Goal: Information Seeking & Learning: Learn about a topic

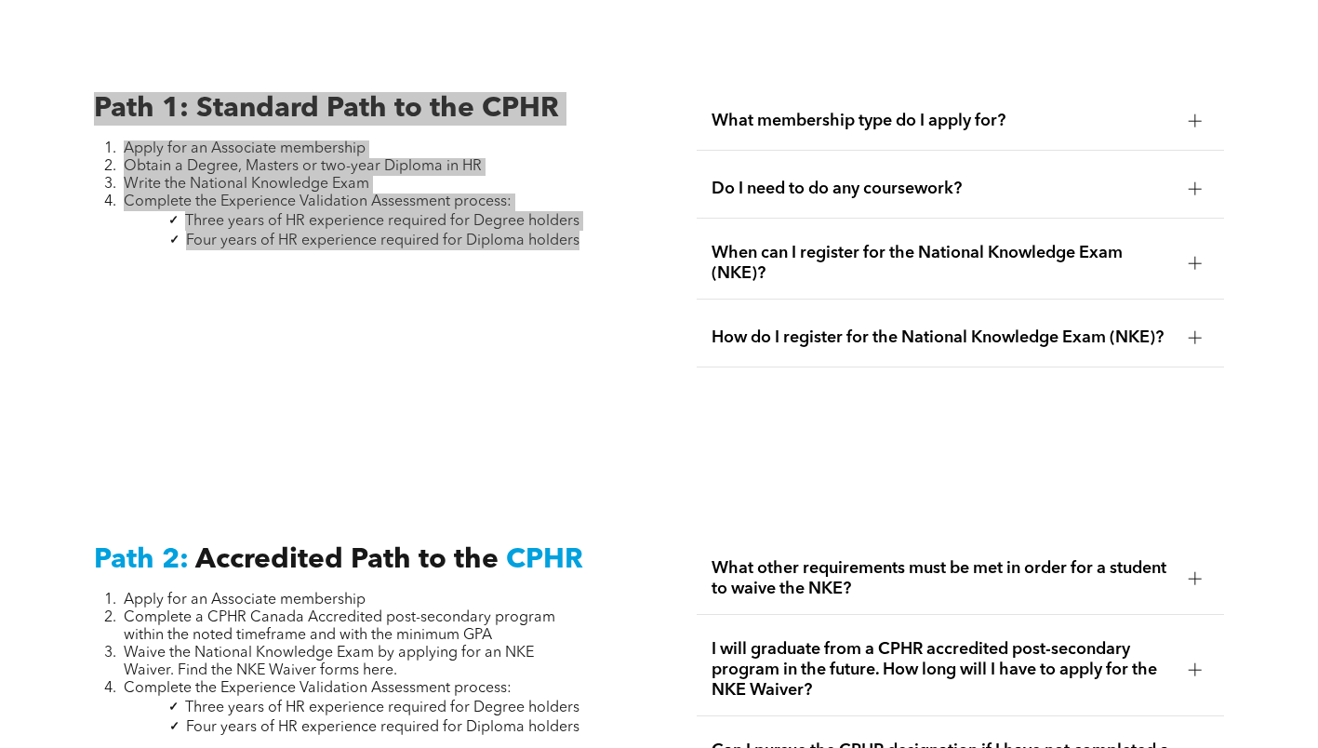
scroll to position [2512, 0]
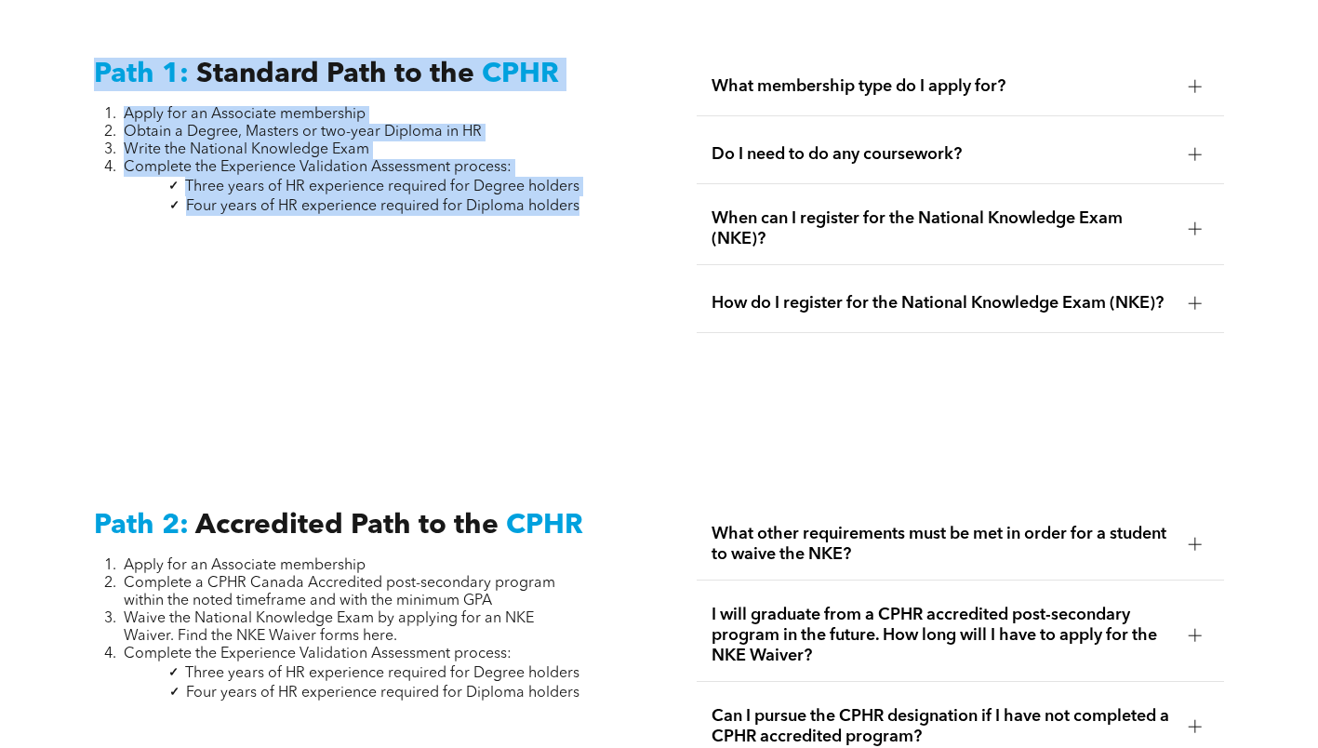
click at [452, 374] on div "Path 1: Standard Path to the CPHR Apply for an Associate membership Obtain a De…" at bounding box center [659, 215] width 1318 height 451
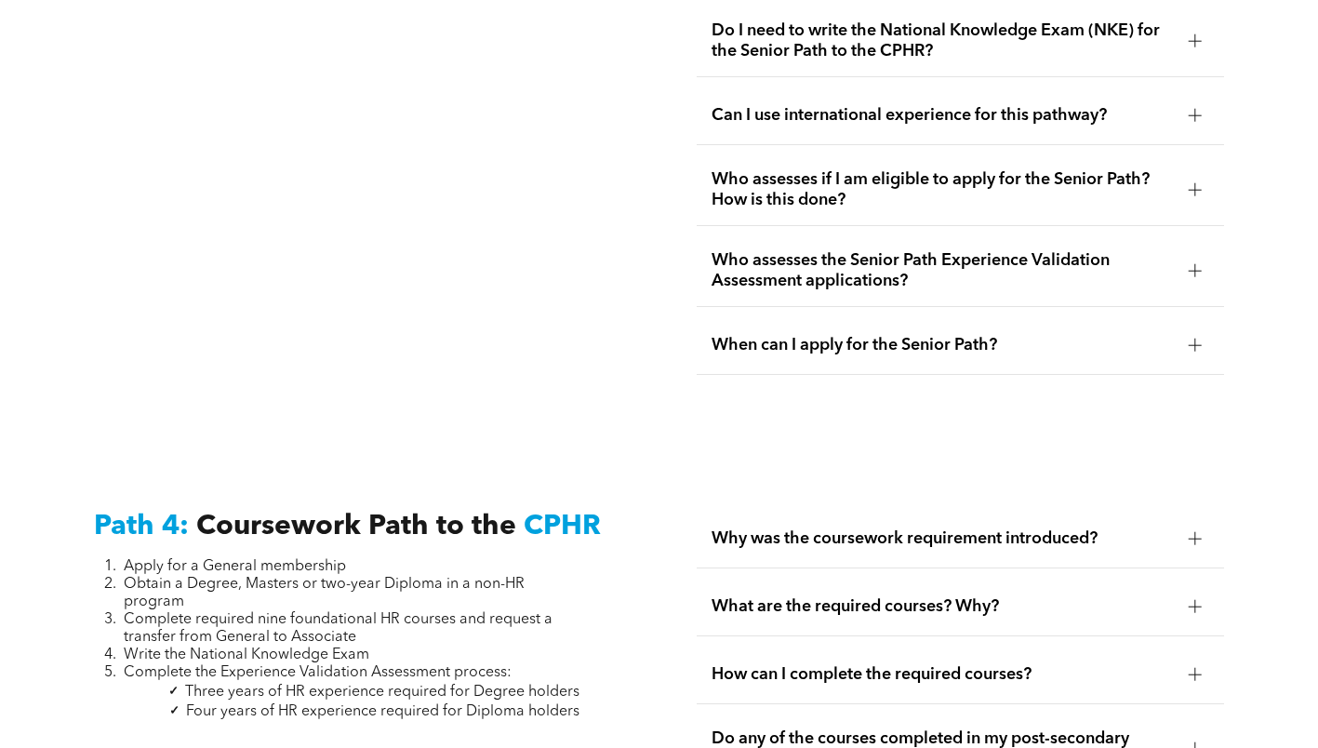
scroll to position [5396, 0]
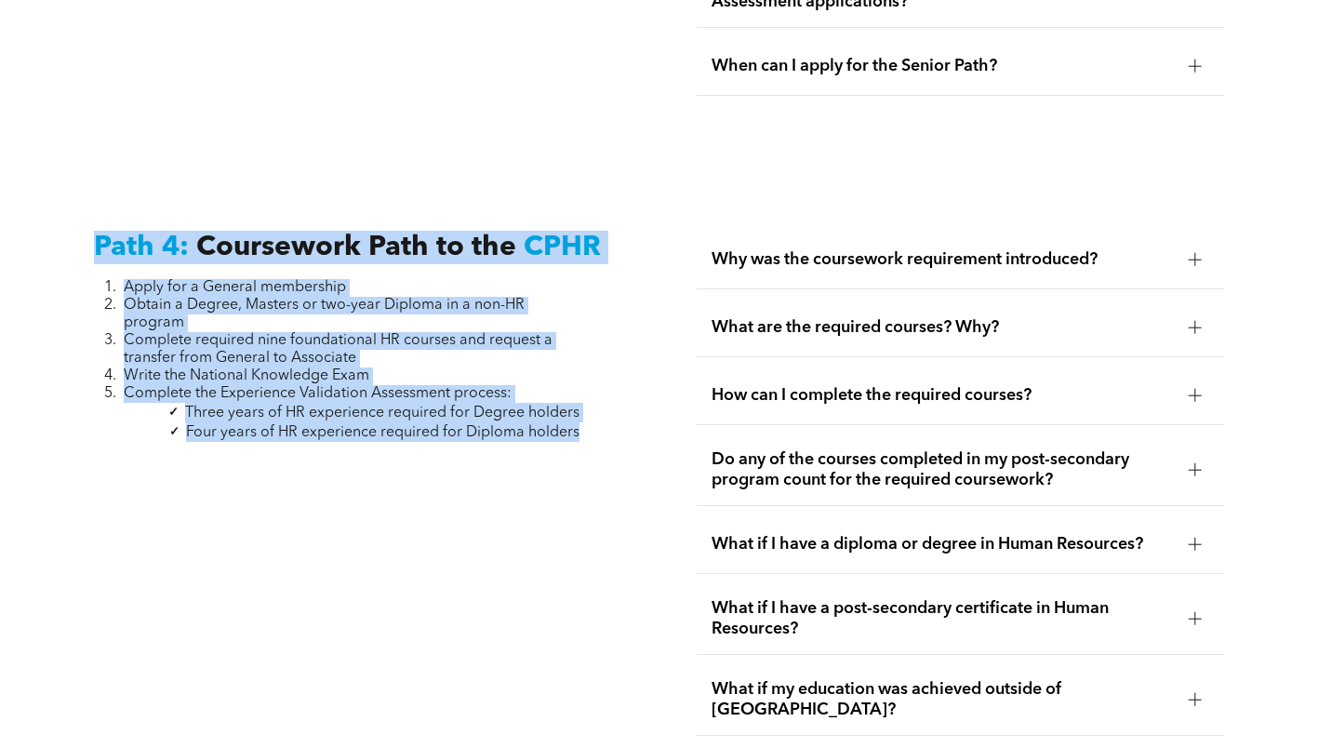
drag, startPoint x: 583, startPoint y: 386, endPoint x: 87, endPoint y: 184, distance: 536.2
click at [87, 216] on div "Path 4: Coursework Path to the CPHR Apply for a General membership Obtain a Deg…" at bounding box center [357, 524] width 557 height 616
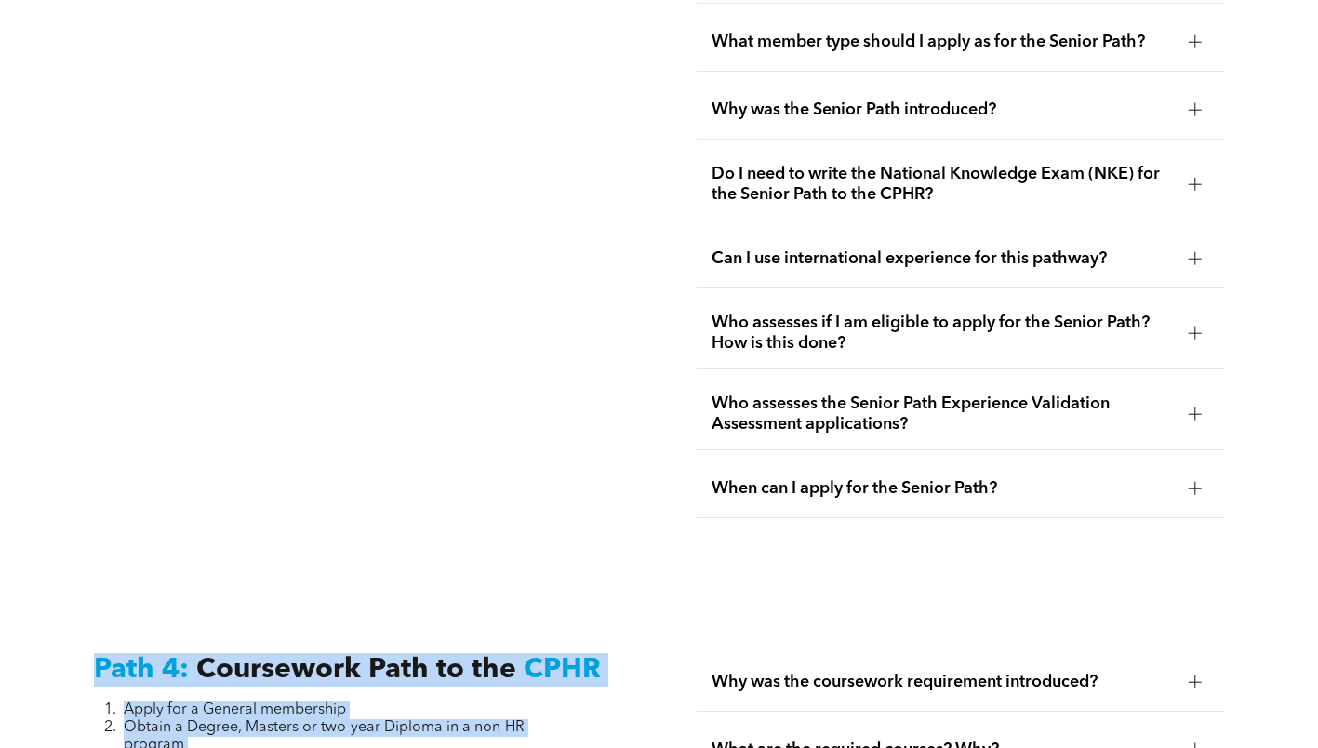
scroll to position [4931, 0]
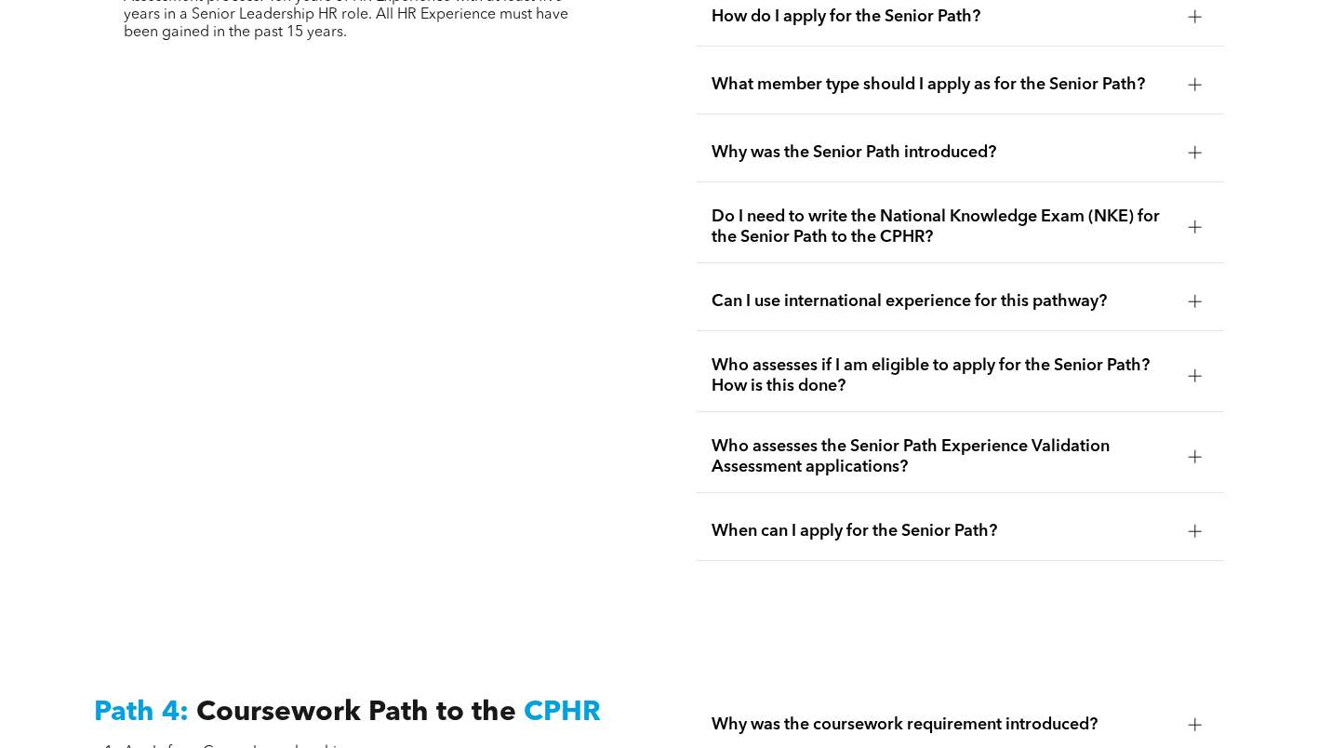
click at [564, 301] on div "Path 3: Senior Path to the CPHR Apply for a General membership Provide evidence…" at bounding box center [357, 206] width 557 height 739
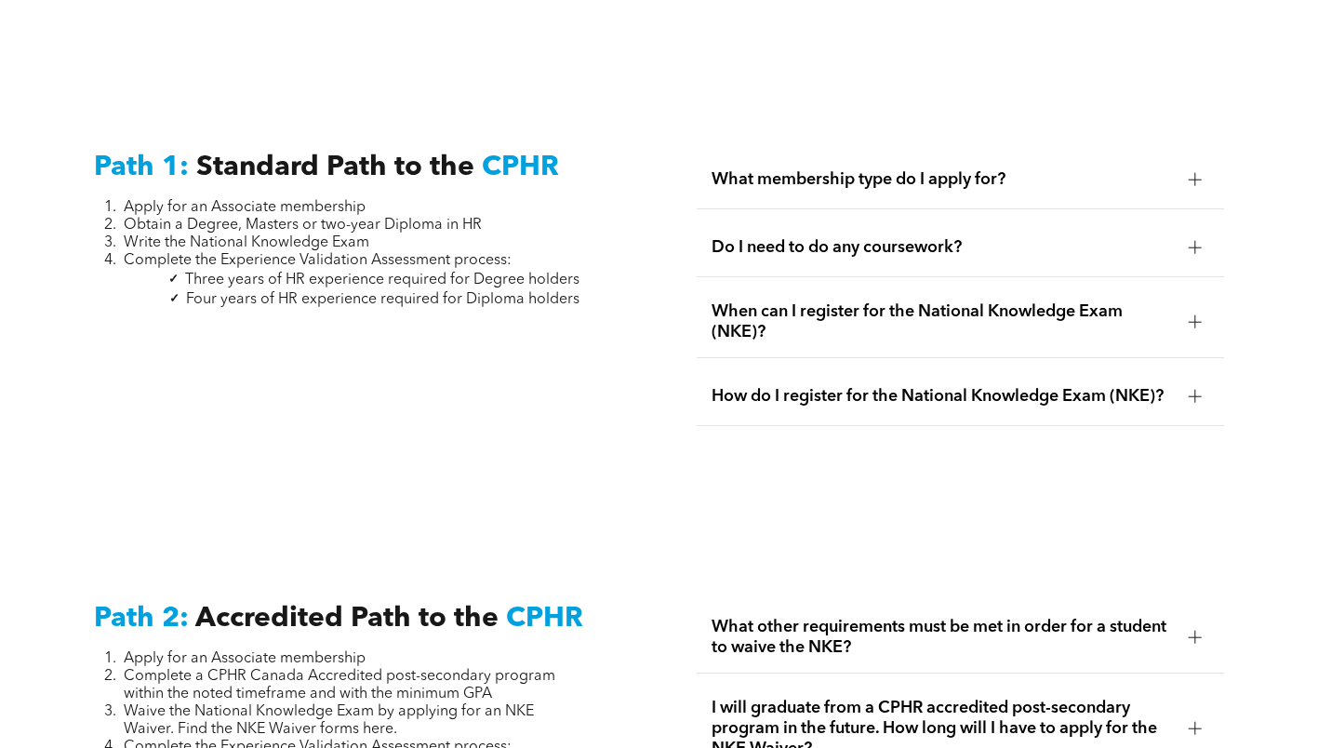
scroll to position [2512, 0]
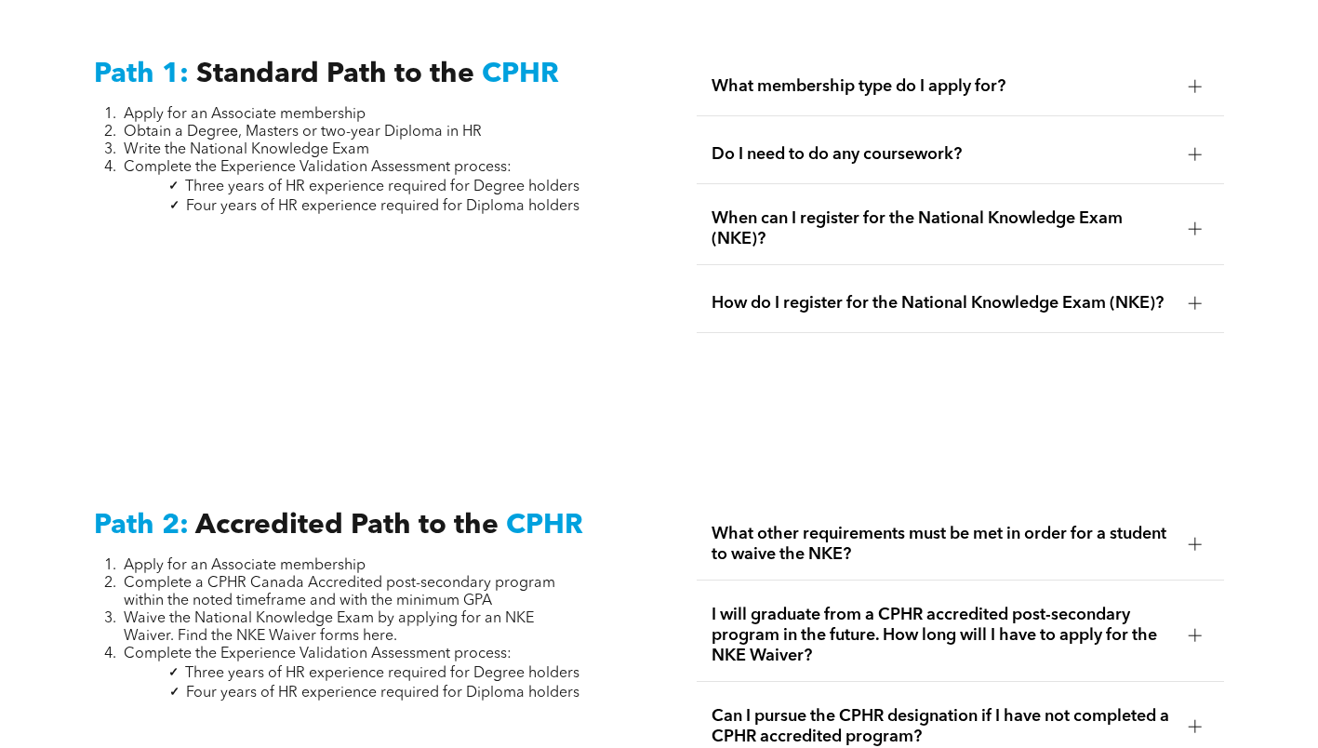
click at [591, 190] on div "Path 1: Standard Path to the CPHR Apply for an Associate membership Obtain a De…" at bounding box center [357, 216] width 557 height 346
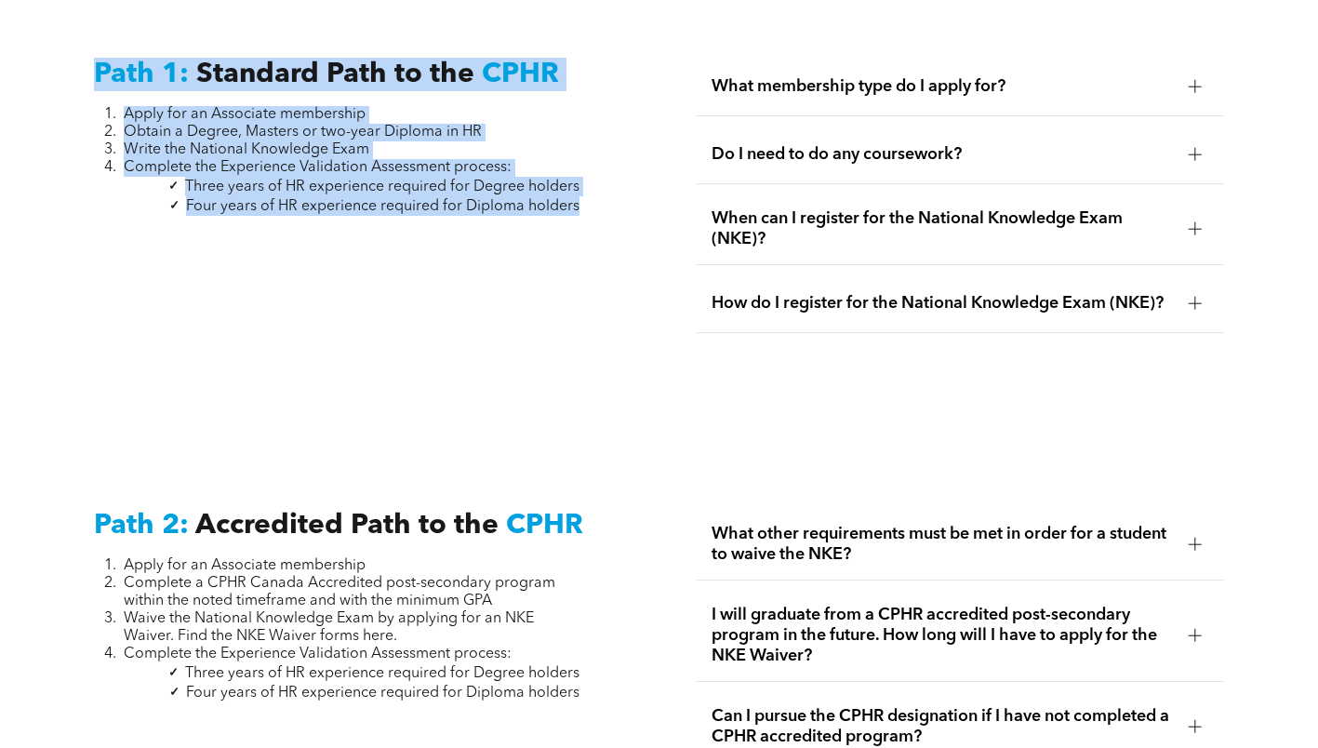
drag, startPoint x: 578, startPoint y: 187, endPoint x: 71, endPoint y: 53, distance: 524.4
click at [71, 53] on div "Path 1: Standard Path to the CPHR Apply for an Associate membership Obtain a De…" at bounding box center [659, 215] width 1318 height 451
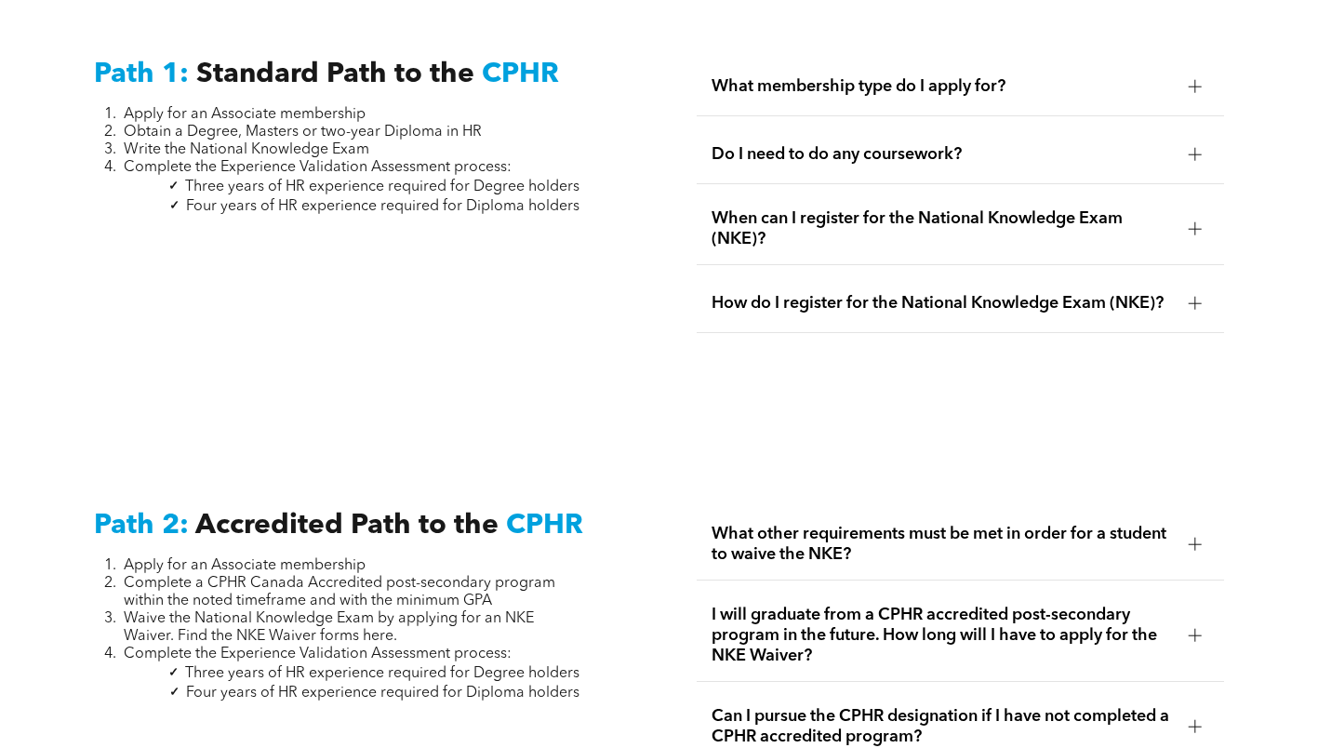
drag, startPoint x: 71, startPoint y: 53, endPoint x: 284, endPoint y: 285, distance: 314.7
click at [284, 285] on div "Path 1: Standard Path to the CPHR Apply for an Associate membership Obtain a De…" at bounding box center [357, 216] width 557 height 346
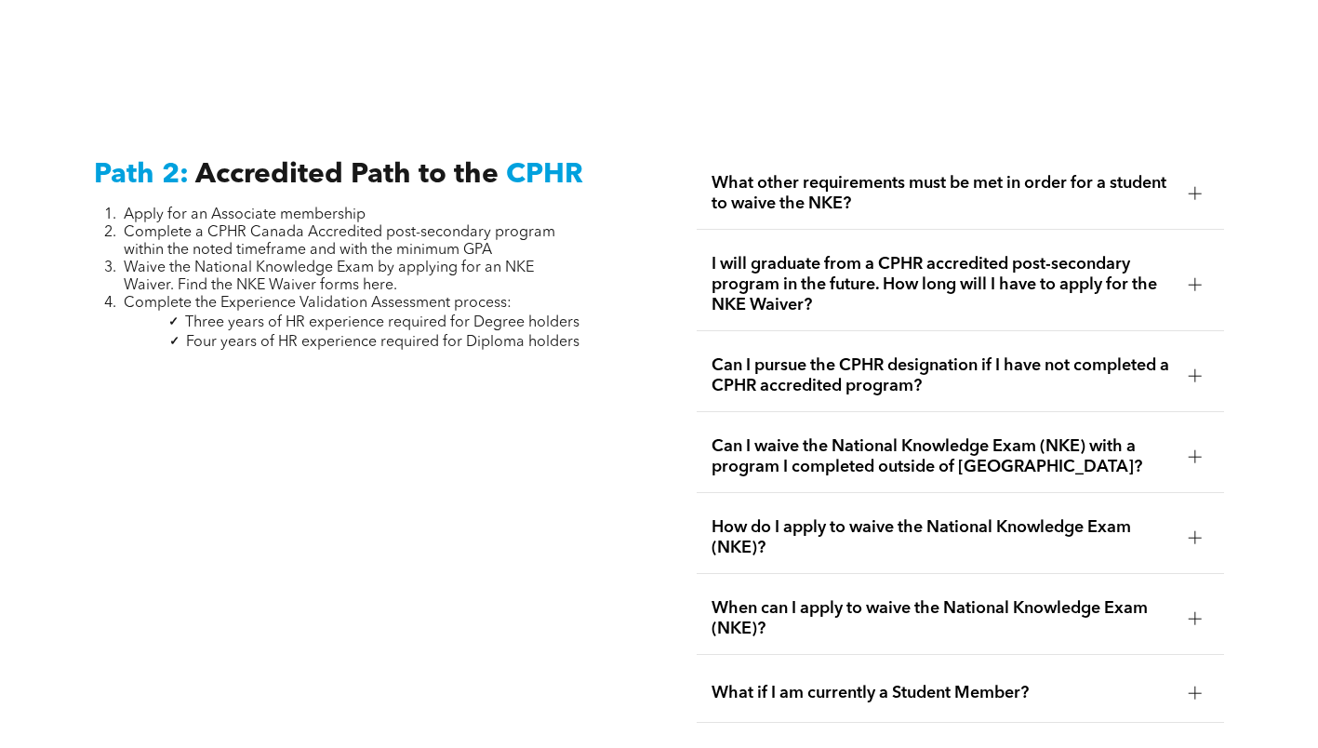
scroll to position [2884, 0]
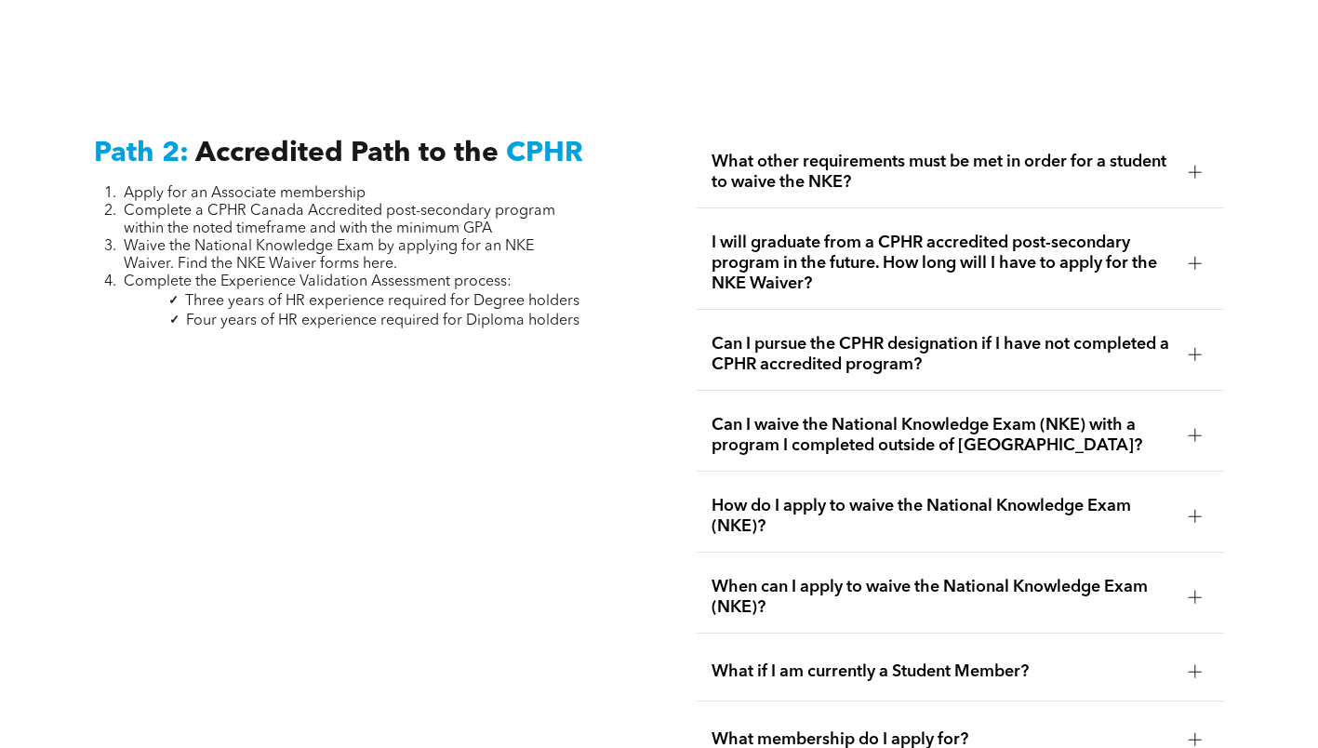
click at [933, 335] on span "Can I pursue the CPHR designation if I have not completed a CPHR accredited pro…" at bounding box center [943, 354] width 462 height 41
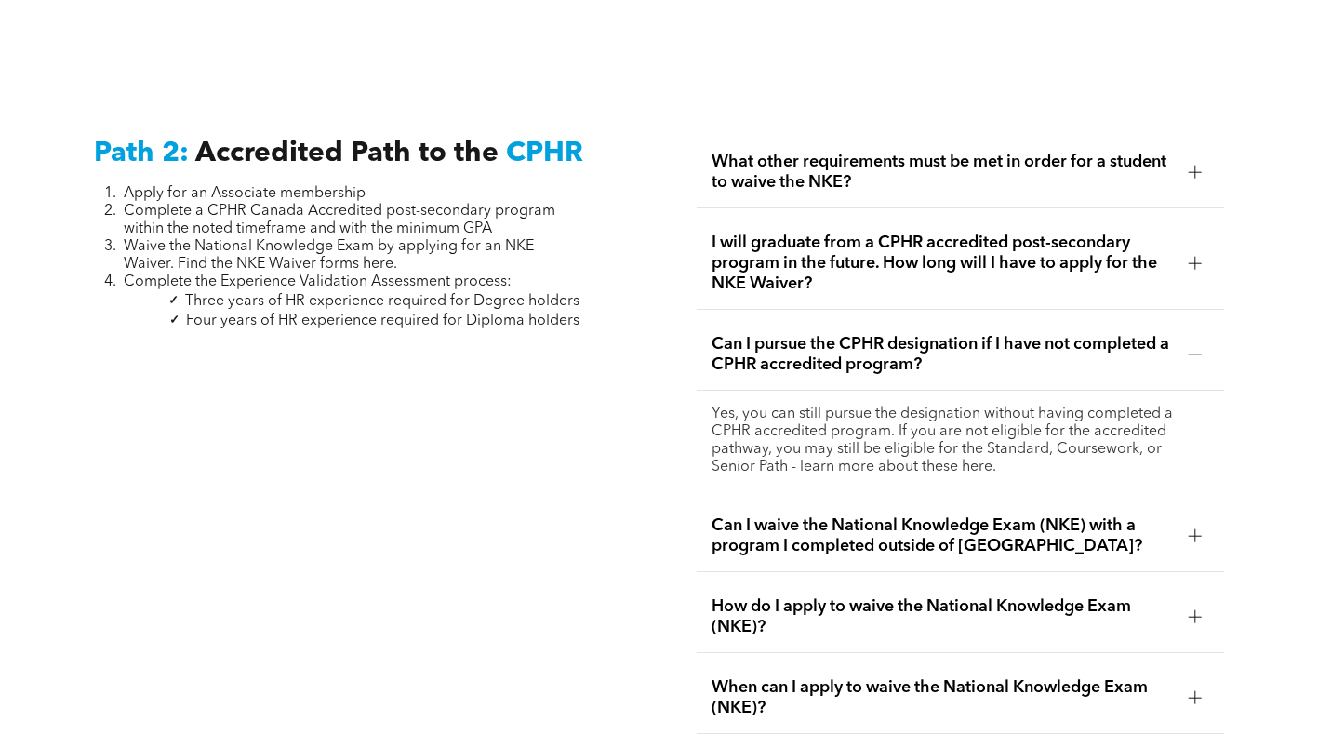
scroll to position [2977, 0]
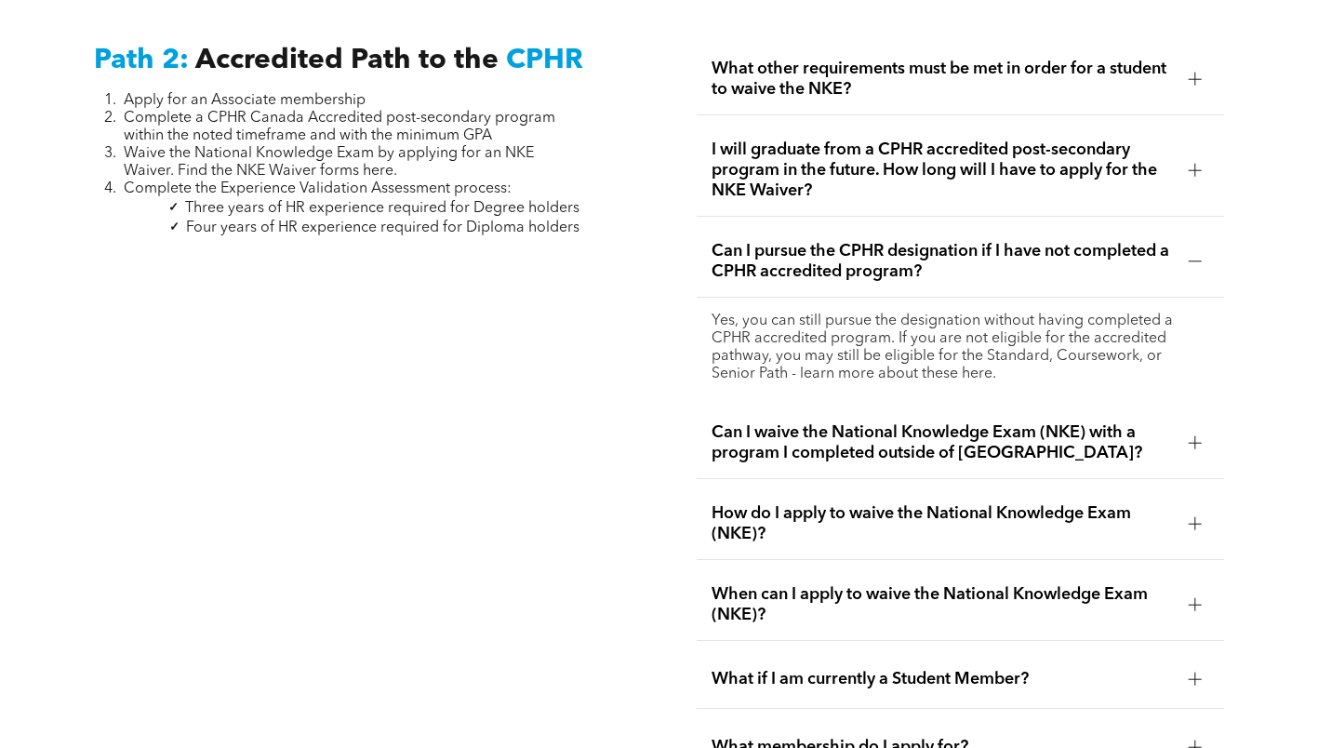
click at [857, 251] on span "Can I pursue the CPHR designation if I have not completed a CPHR accredited pro…" at bounding box center [943, 261] width 462 height 41
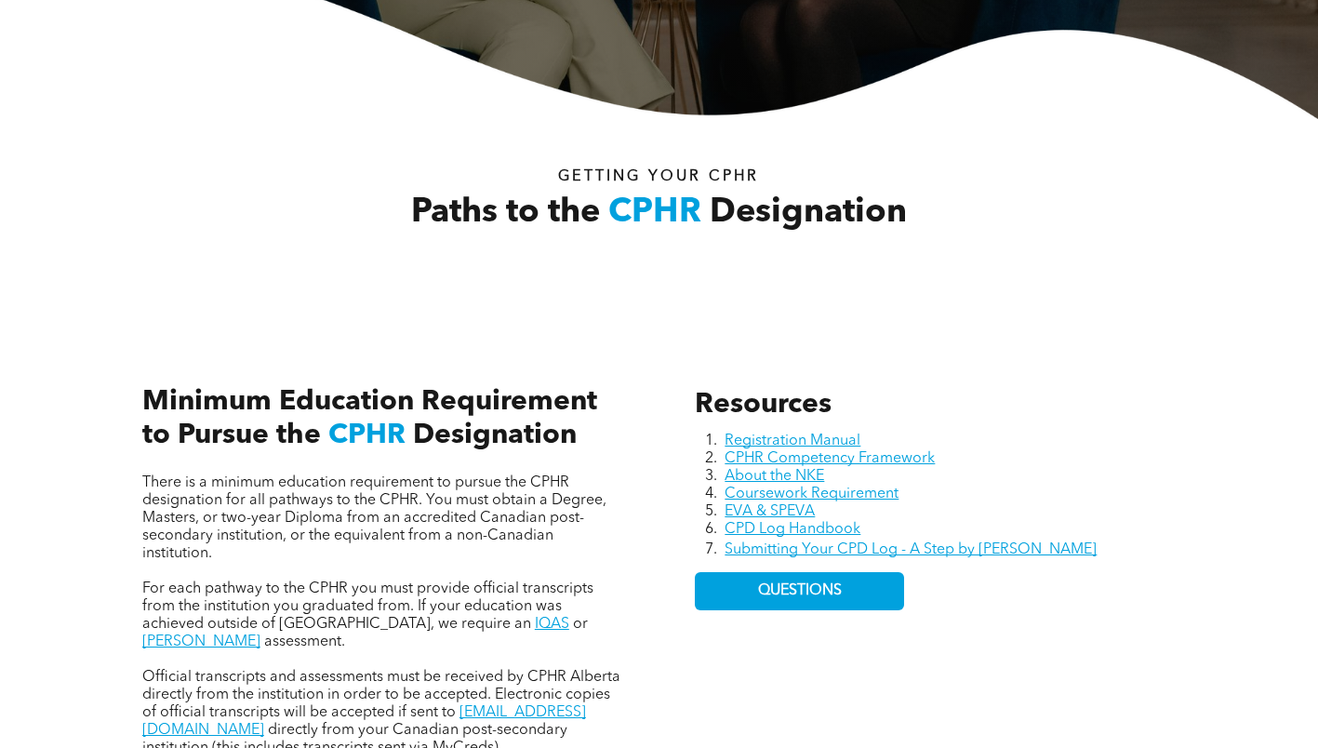
scroll to position [651, 0]
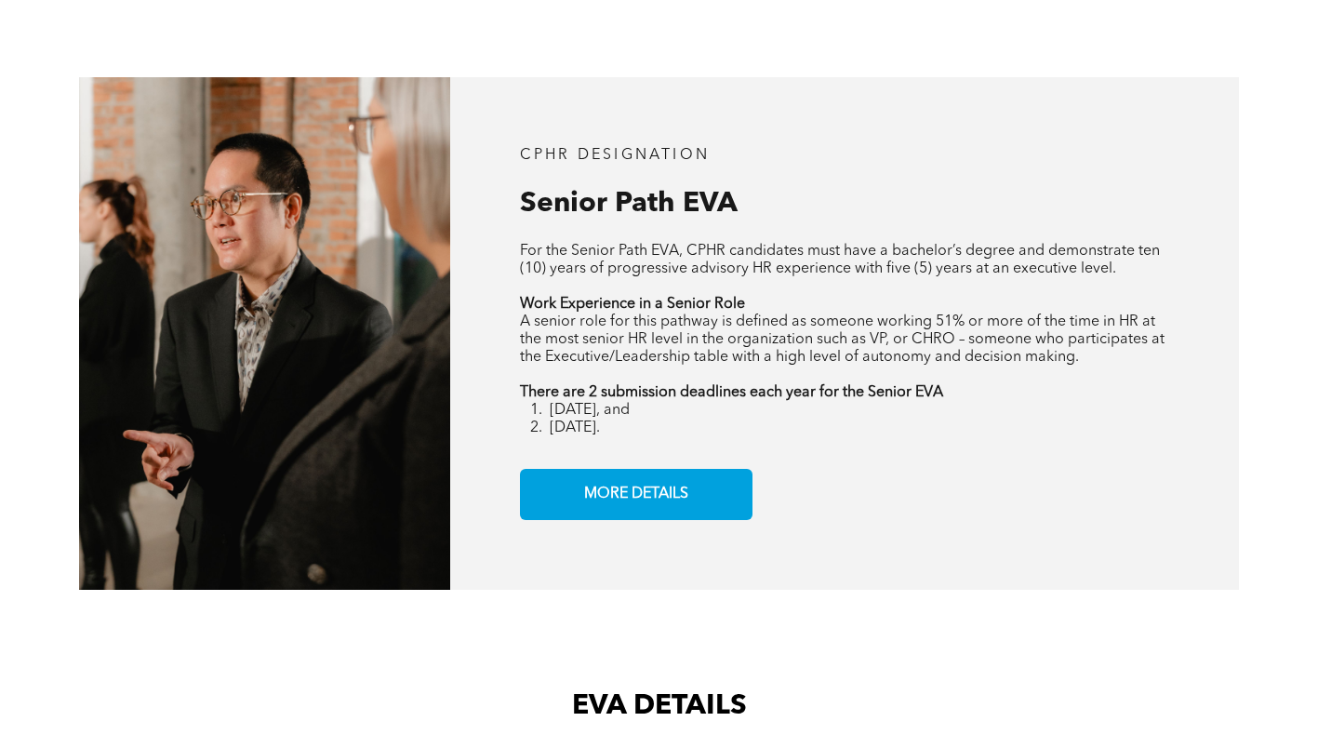
scroll to position [2884, 0]
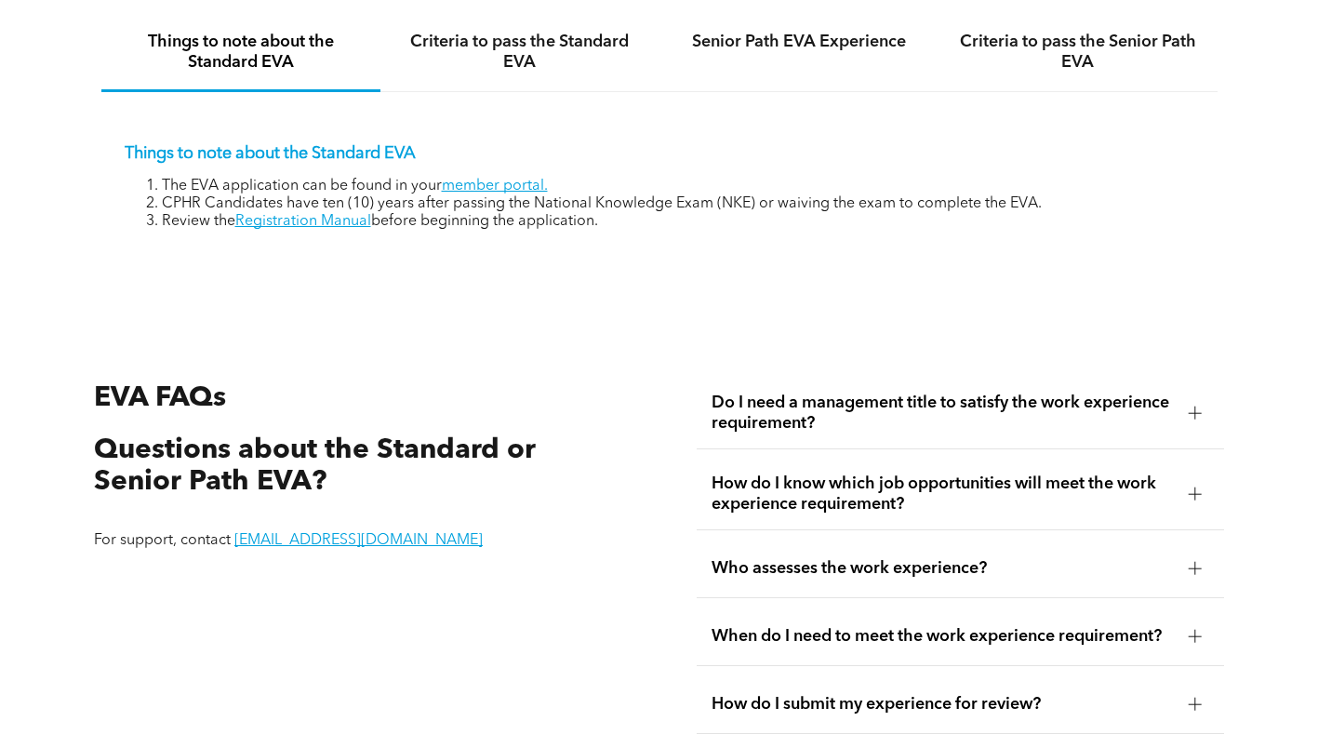
click at [170, 202] on li "CPHR Candidates have ten (10) years after passing the National Knowledge Exam (…" at bounding box center [678, 204] width 1033 height 18
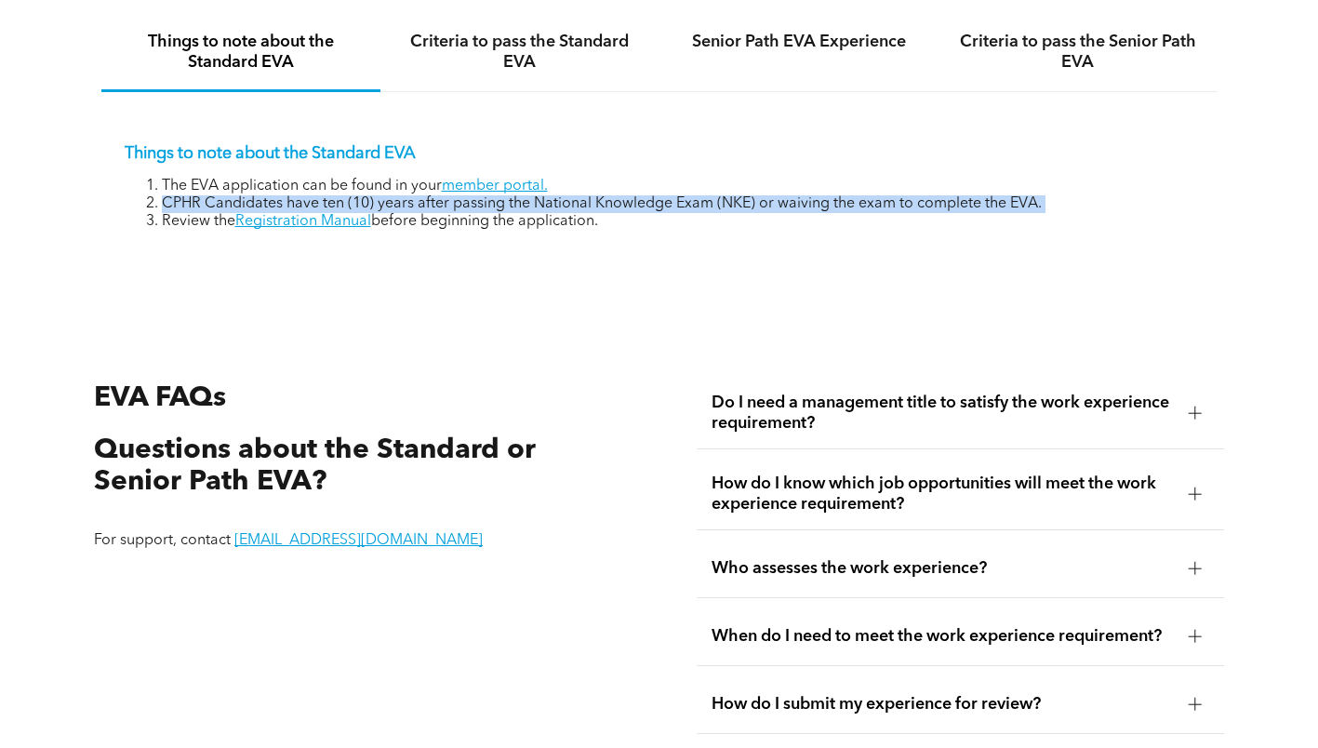
click at [170, 202] on li "CPHR Candidates have ten (10) years after passing the National Knowledge Exam (…" at bounding box center [678, 204] width 1033 height 18
copy li "CPHR Candidates have ten (10) years after passing the National Knowledge Exam (…"
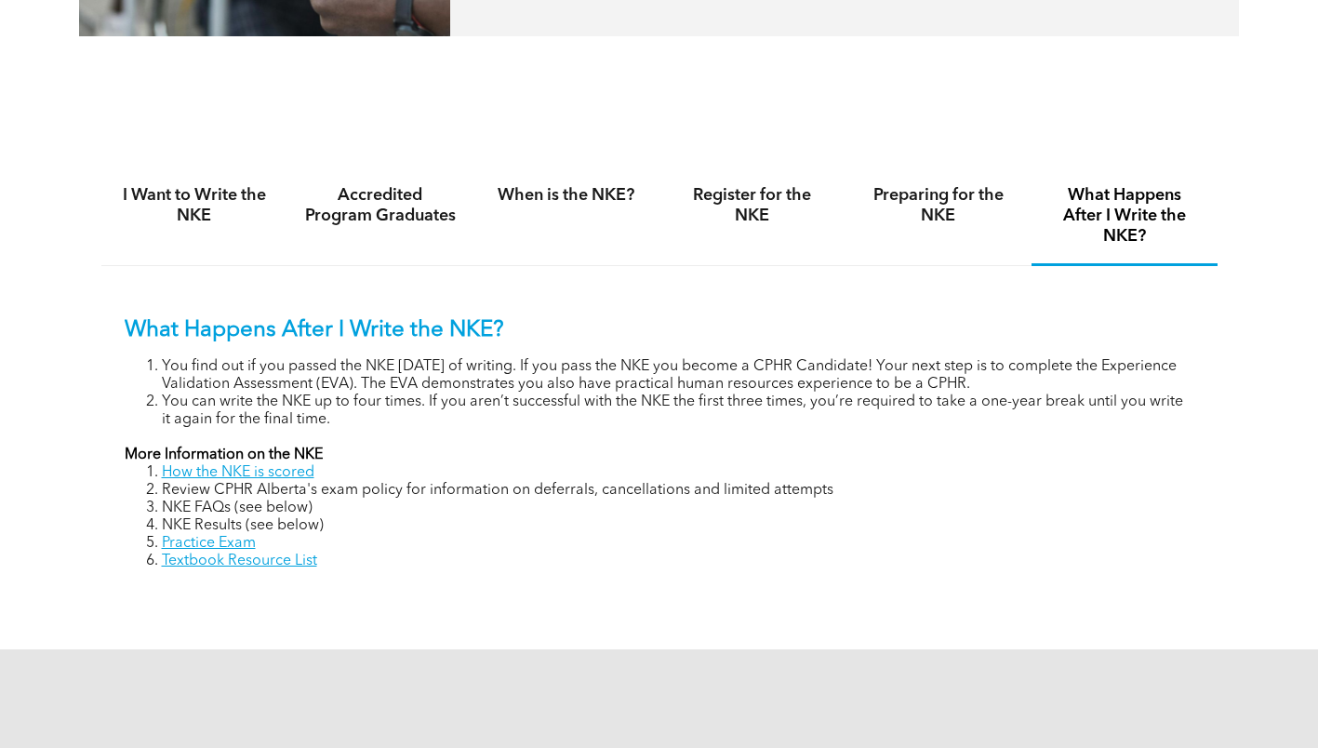
scroll to position [1116, 0]
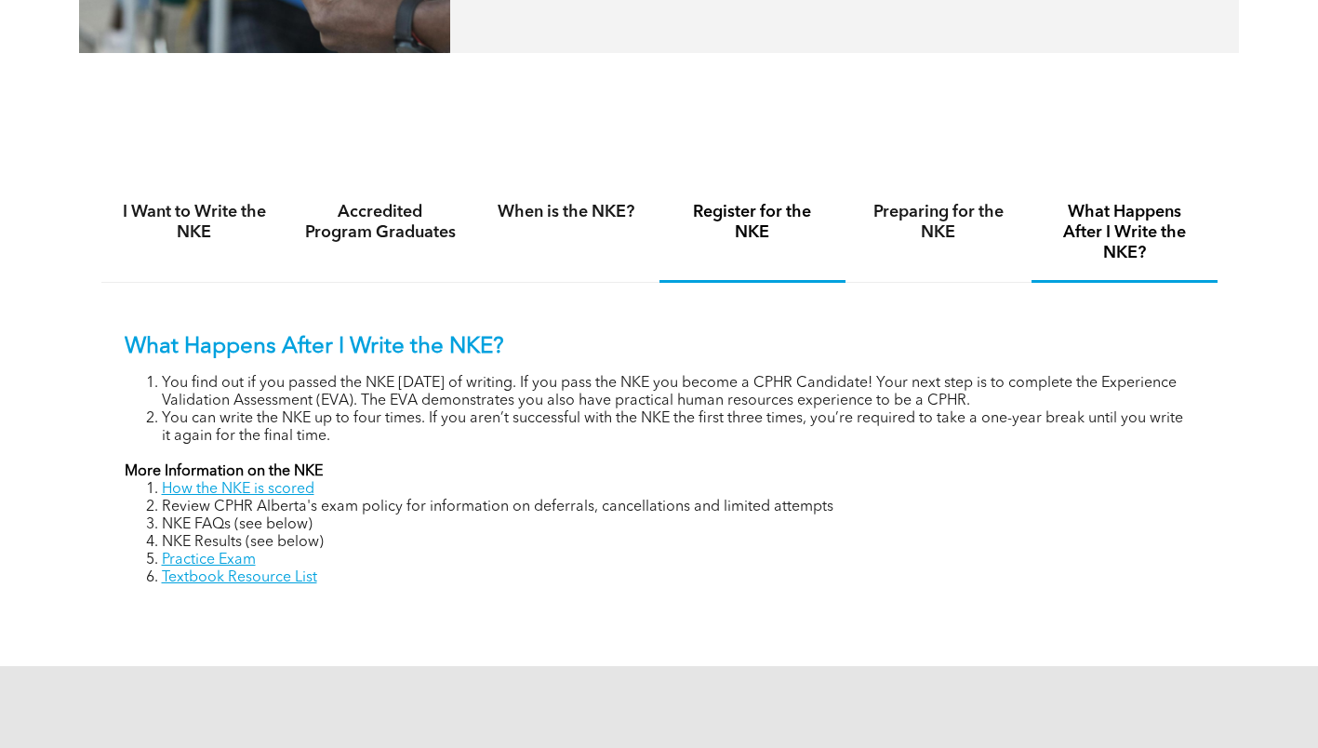
click at [764, 237] on h4 "Register for the NKE" at bounding box center [752, 222] width 153 height 41
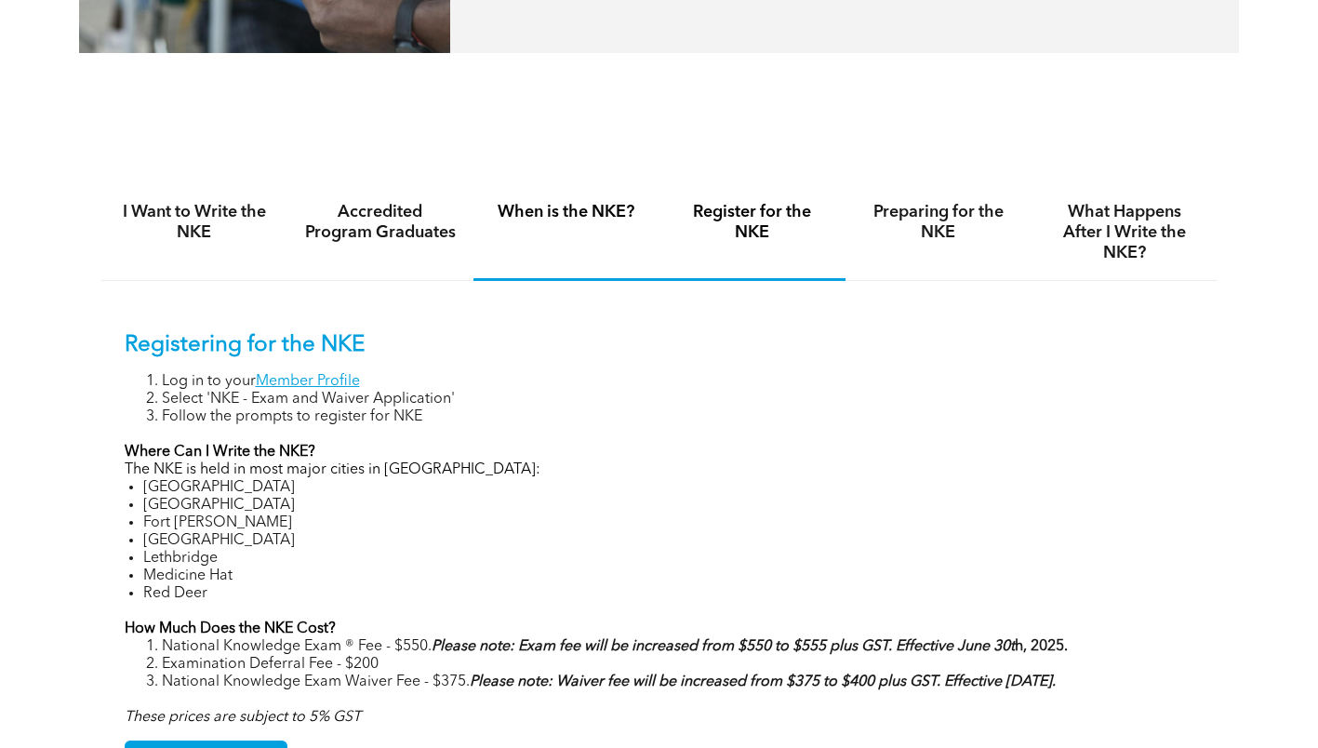
click at [594, 237] on div "When is the NKE?" at bounding box center [567, 233] width 186 height 96
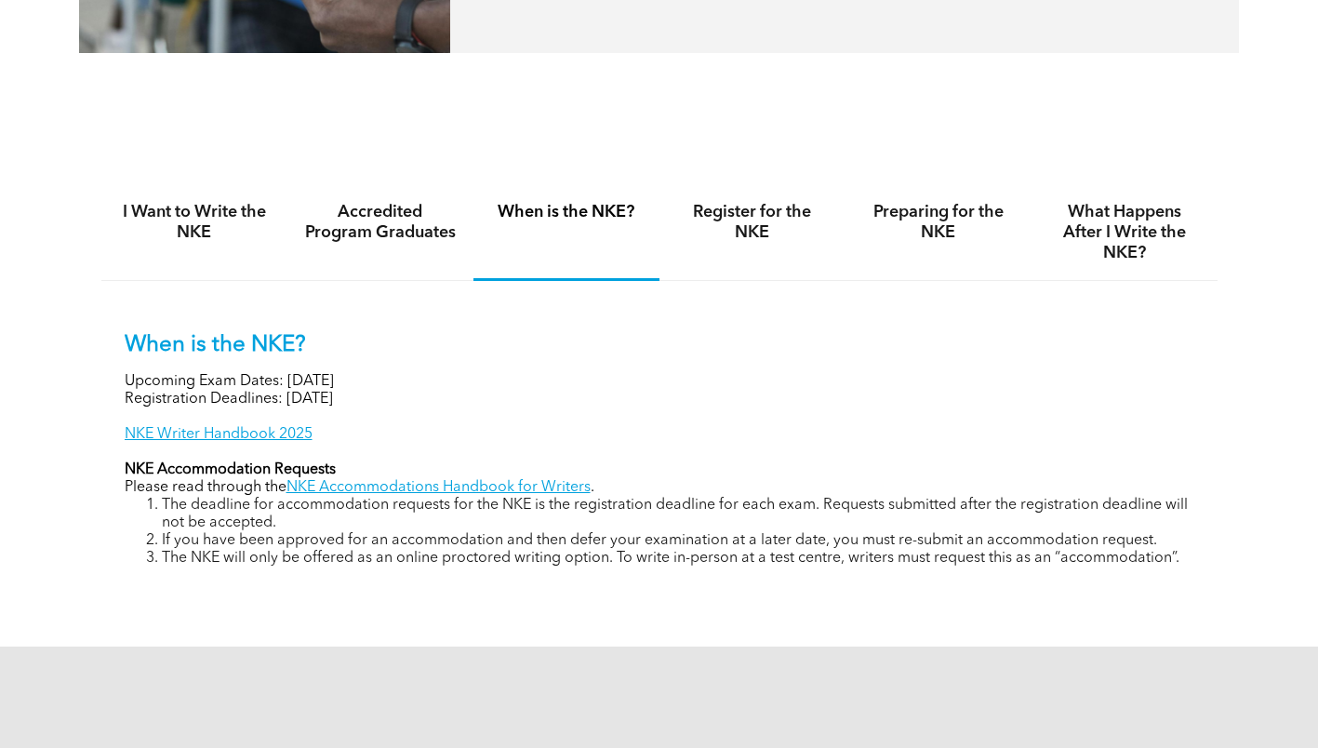
click at [437, 380] on p "Upcoming Exam Dates: November 6, 2025" at bounding box center [660, 382] width 1070 height 18
click at [981, 380] on p "Upcoming Exam Dates: November 6, 2025" at bounding box center [660, 382] width 1070 height 18
click at [859, 213] on div "Preparing for the NKE" at bounding box center [939, 233] width 186 height 96
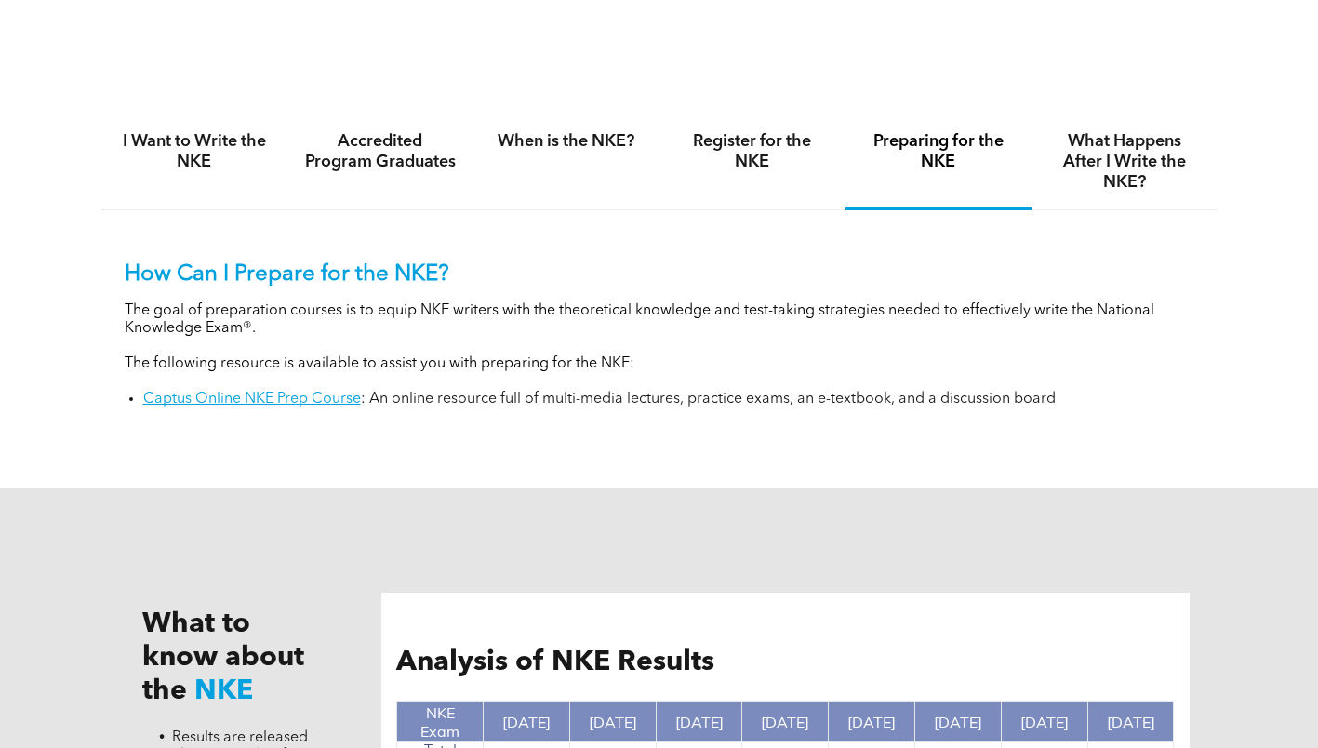
scroll to position [1209, 0]
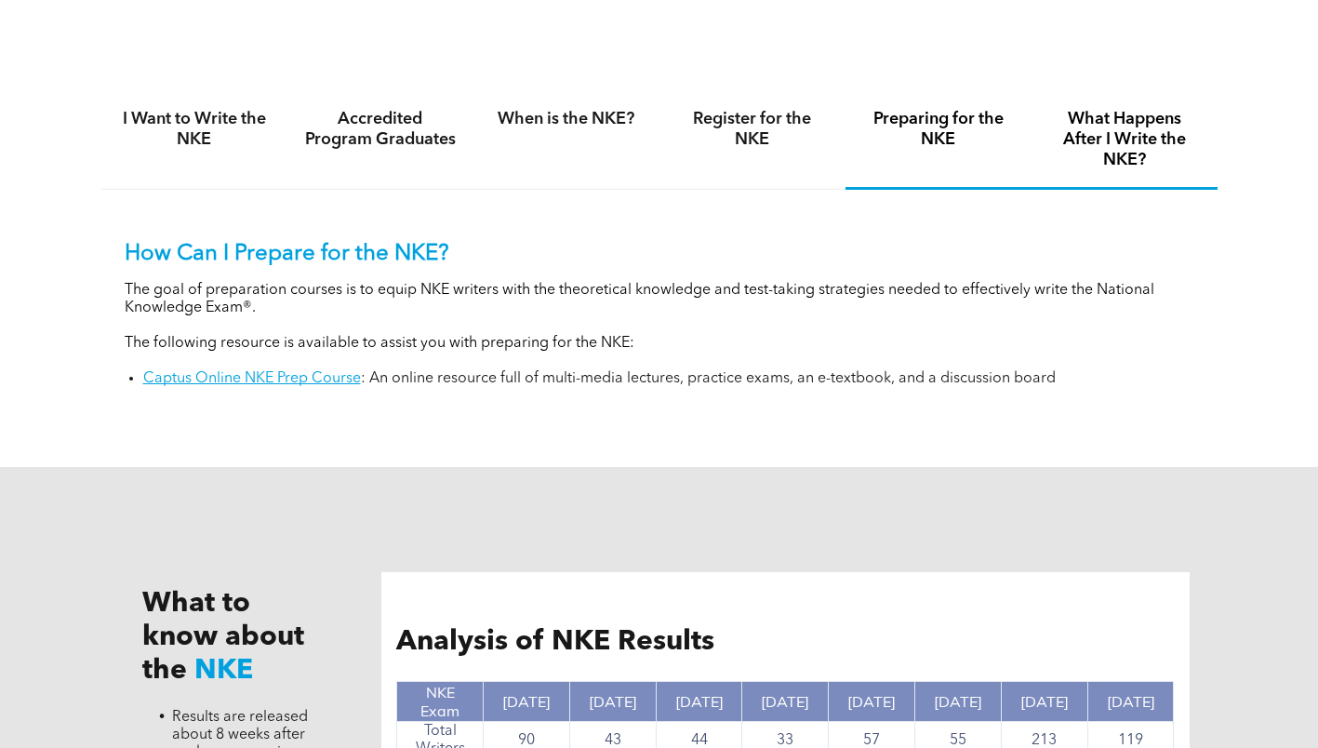
click at [1079, 127] on h4 "What Happens After I Write the NKE?" at bounding box center [1124, 139] width 153 height 61
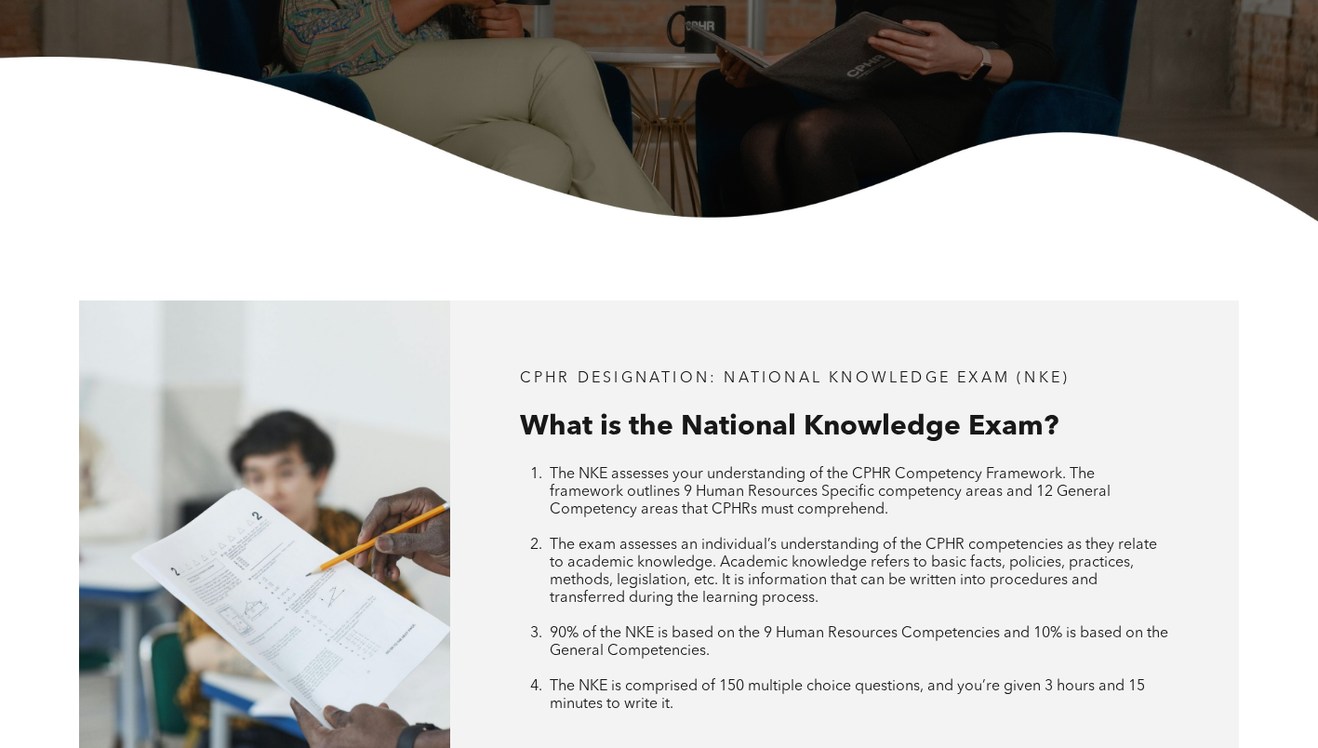
scroll to position [279, 0]
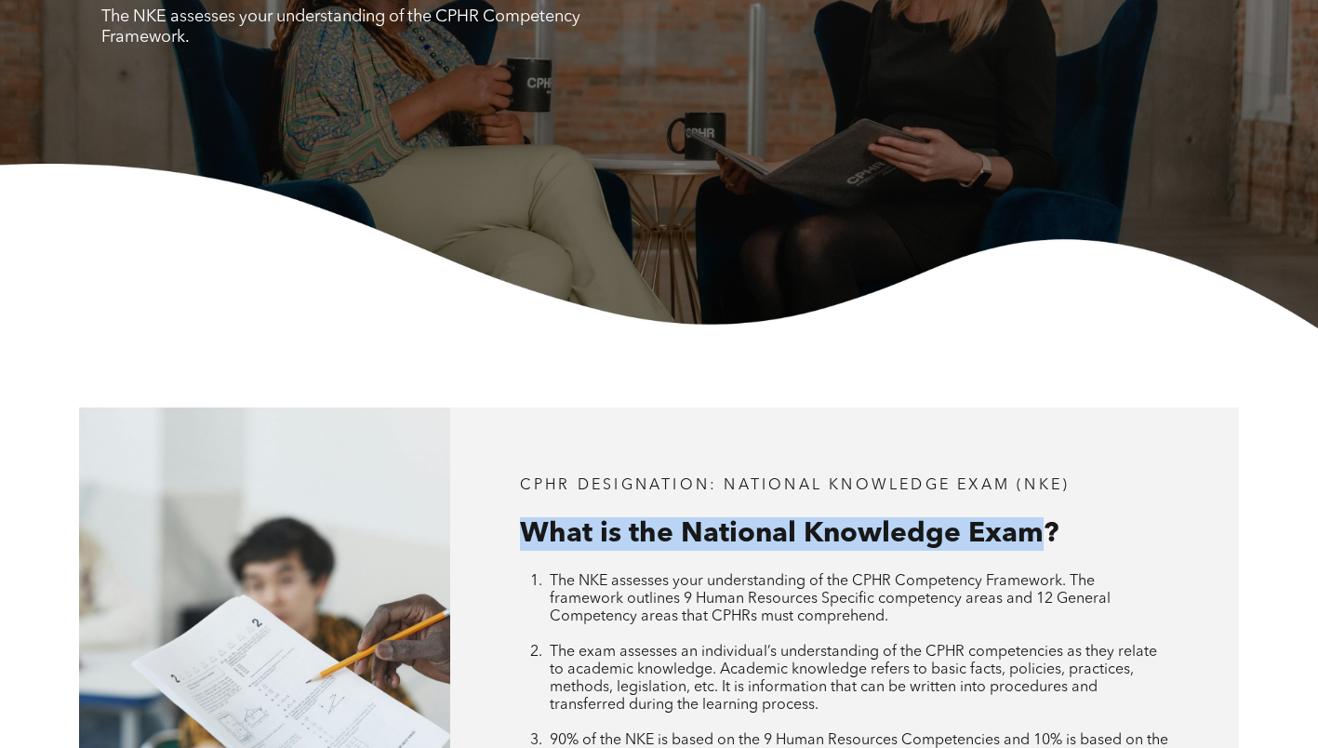
drag, startPoint x: 497, startPoint y: 537, endPoint x: 1044, endPoint y: 535, distance: 547.0
click at [1044, 535] on div "CPHR DESIGNATION: National Knowledge Exam (NKE) What is the National Knowledge …" at bounding box center [844, 648] width 789 height 483
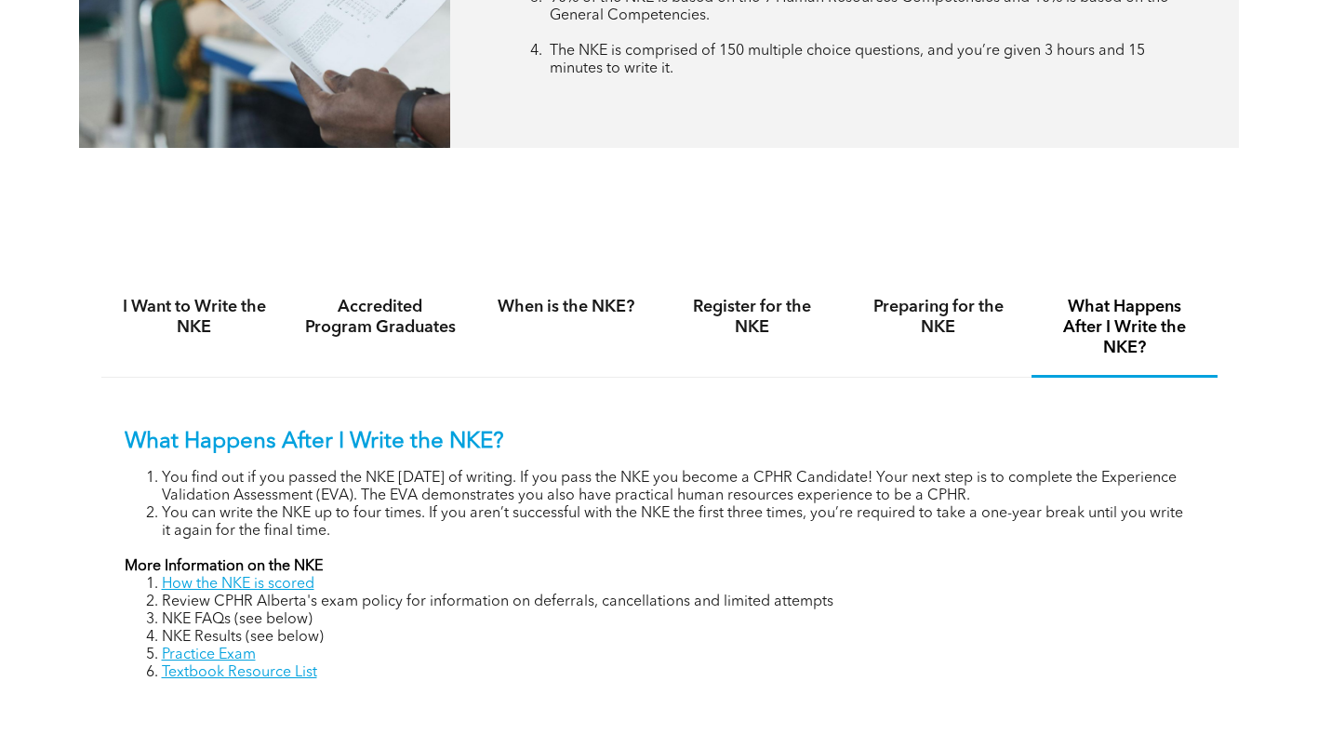
scroll to position [1116, 0]
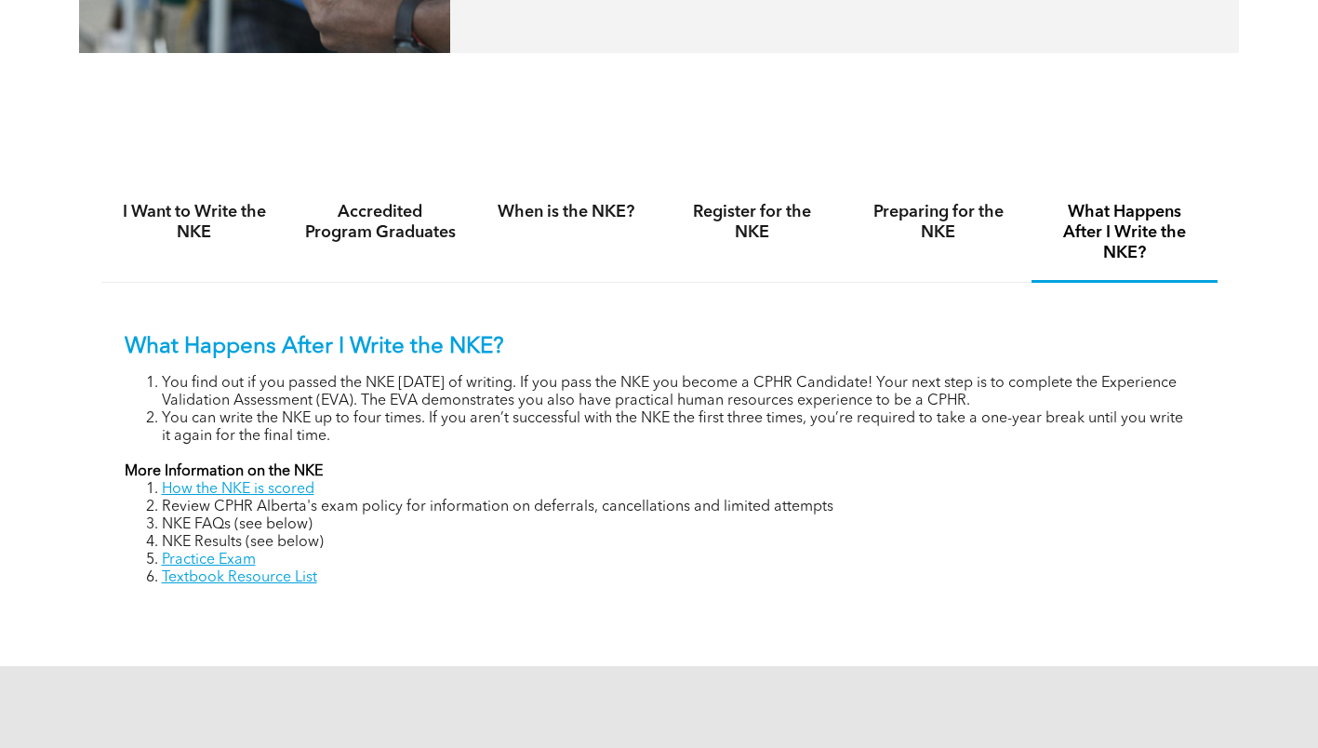
click at [1141, 237] on h4 "What Happens After I Write the NKE?" at bounding box center [1124, 232] width 153 height 61
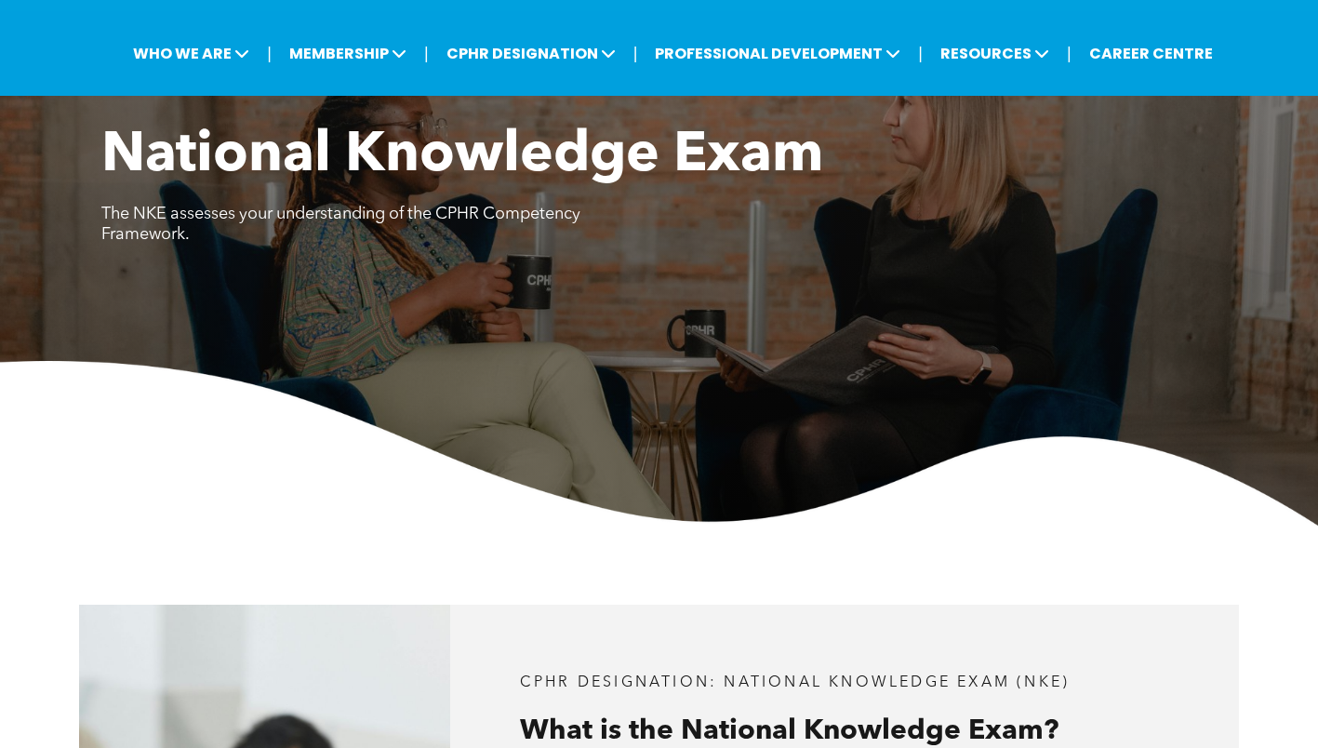
scroll to position [0, 0]
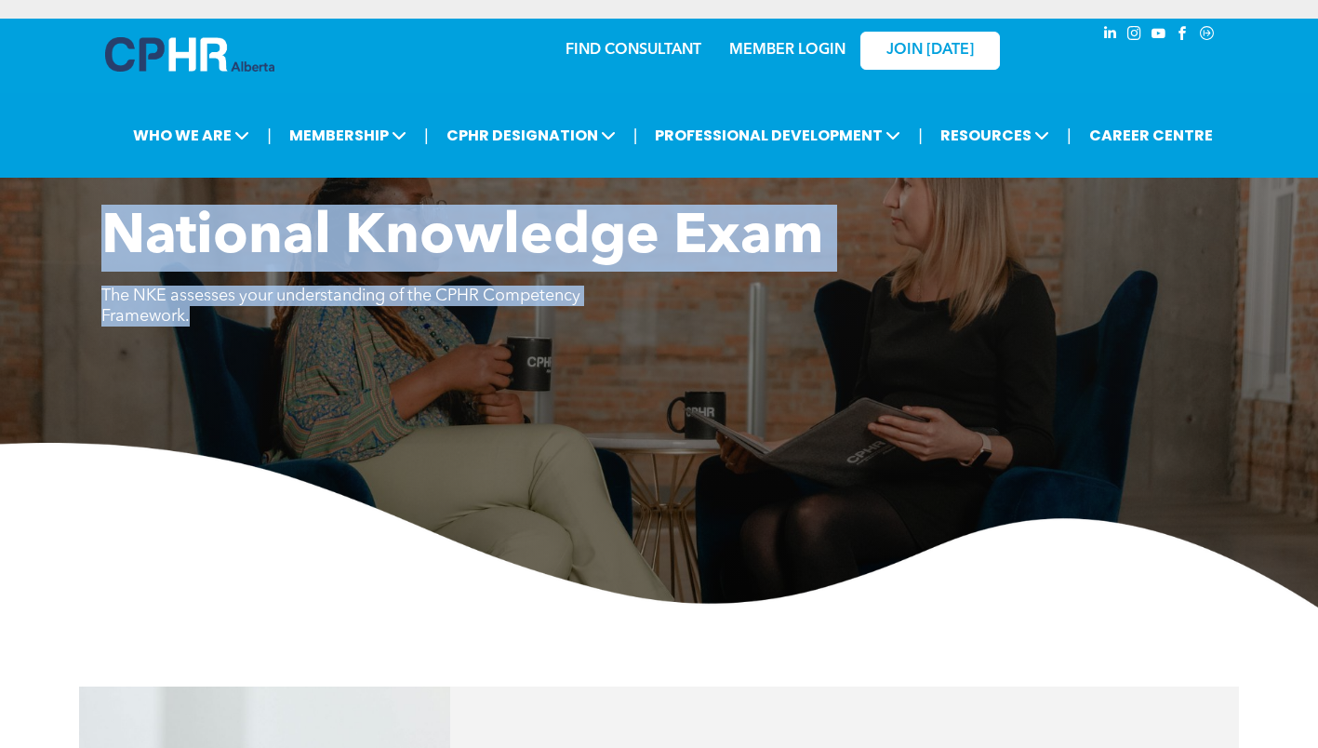
drag, startPoint x: 68, startPoint y: 276, endPoint x: 192, endPoint y: 329, distance: 134.6
click at [192, 329] on div "National Knowledge Exam The NKE assesses your understanding of the CPHR Compete…" at bounding box center [659, 406] width 1318 height 403
click at [383, 493] on img at bounding box center [659, 525] width 1318 height 165
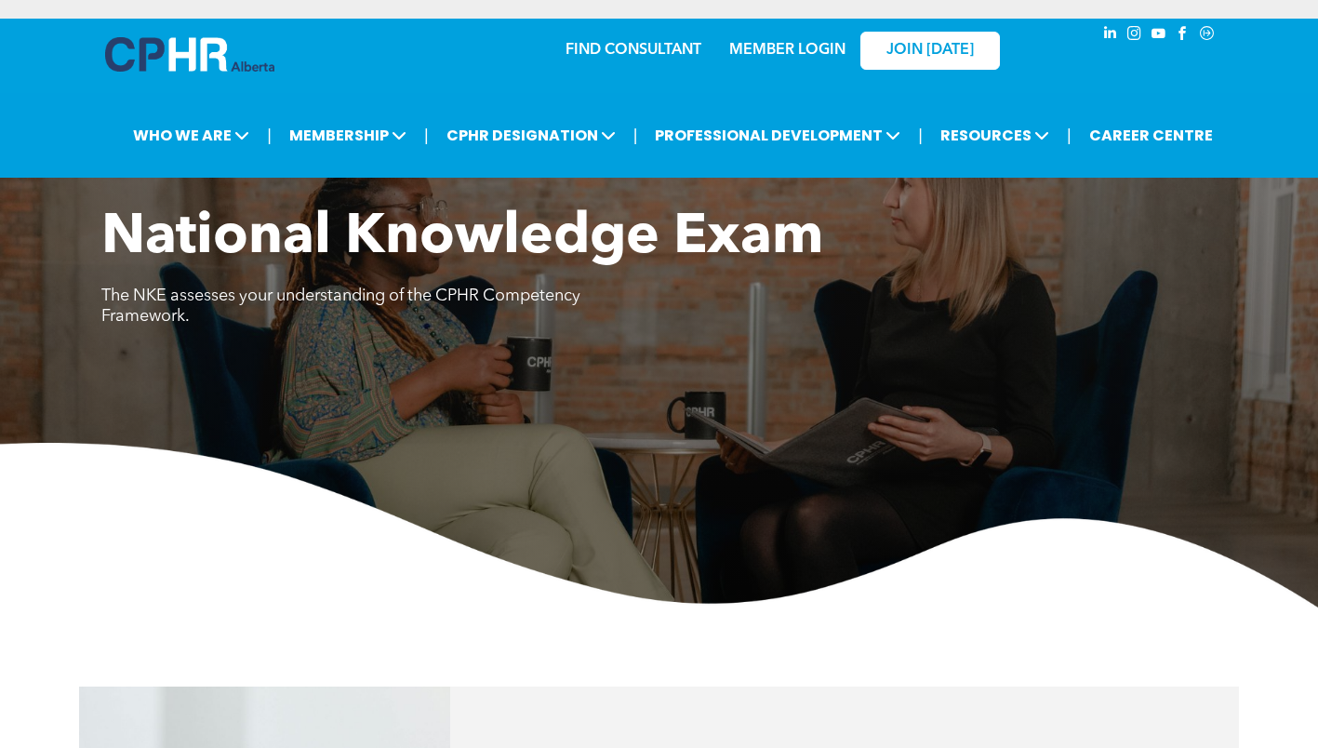
click at [365, 437] on div "National Knowledge Exam The NKE assesses your understanding of the CPHR Compete…" at bounding box center [659, 406] width 1318 height 403
drag, startPoint x: 502, startPoint y: 584, endPoint x: 530, endPoint y: 586, distance: 28.0
click at [502, 584] on img at bounding box center [659, 525] width 1318 height 165
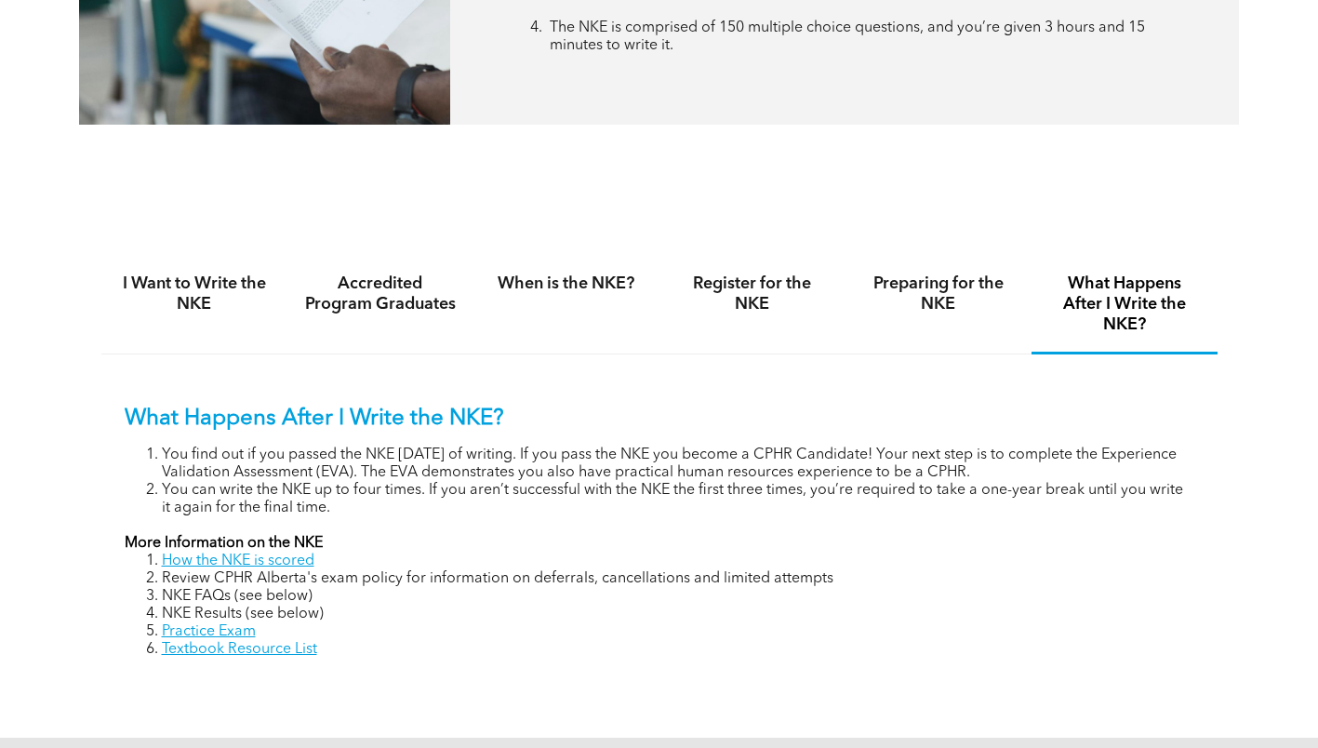
scroll to position [1116, 0]
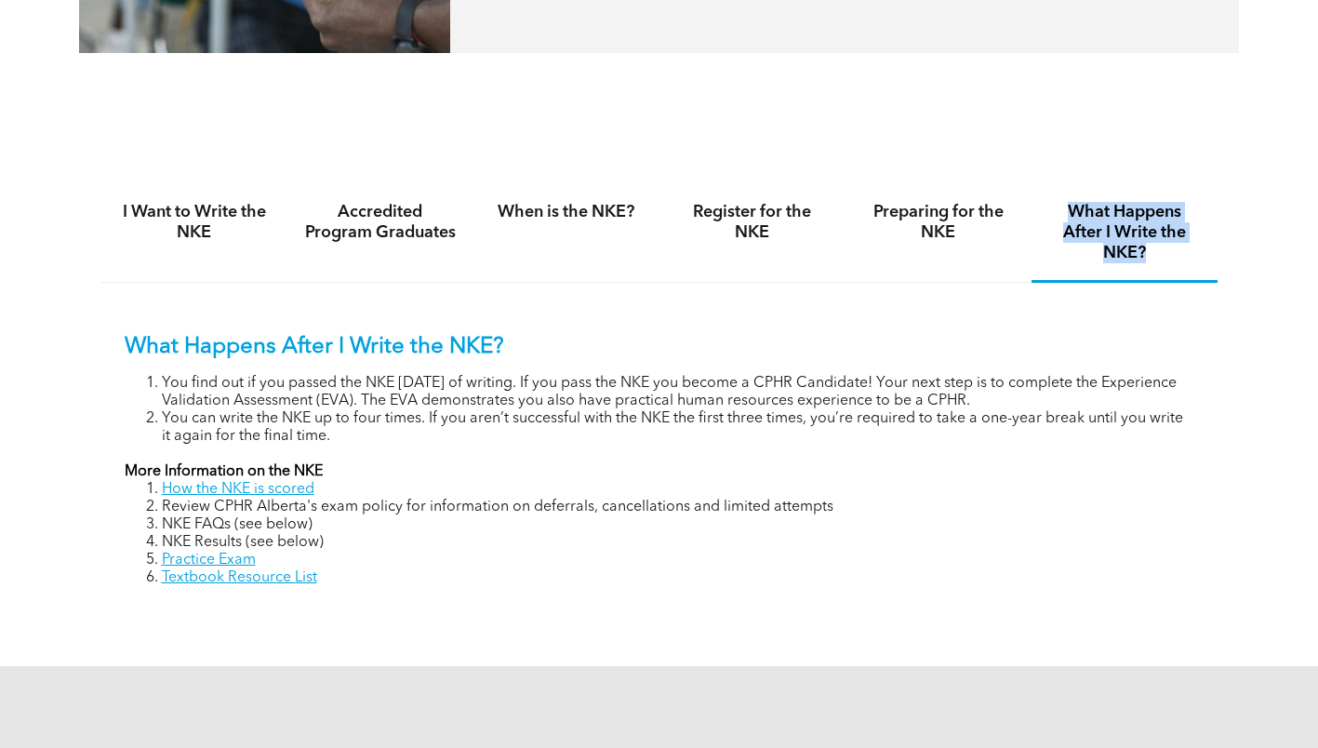
drag, startPoint x: 1067, startPoint y: 209, endPoint x: 1161, endPoint y: 248, distance: 101.8
click at [1161, 248] on h4 "What Happens After I Write the NKE?" at bounding box center [1124, 232] width 153 height 61
drag, startPoint x: 1161, startPoint y: 248, endPoint x: 1137, endPoint y: 247, distance: 24.3
click at [1137, 247] on h4 "What Happens After I Write the NKE?" at bounding box center [1124, 232] width 153 height 61
drag, startPoint x: 355, startPoint y: 581, endPoint x: 153, endPoint y: 565, distance: 203.4
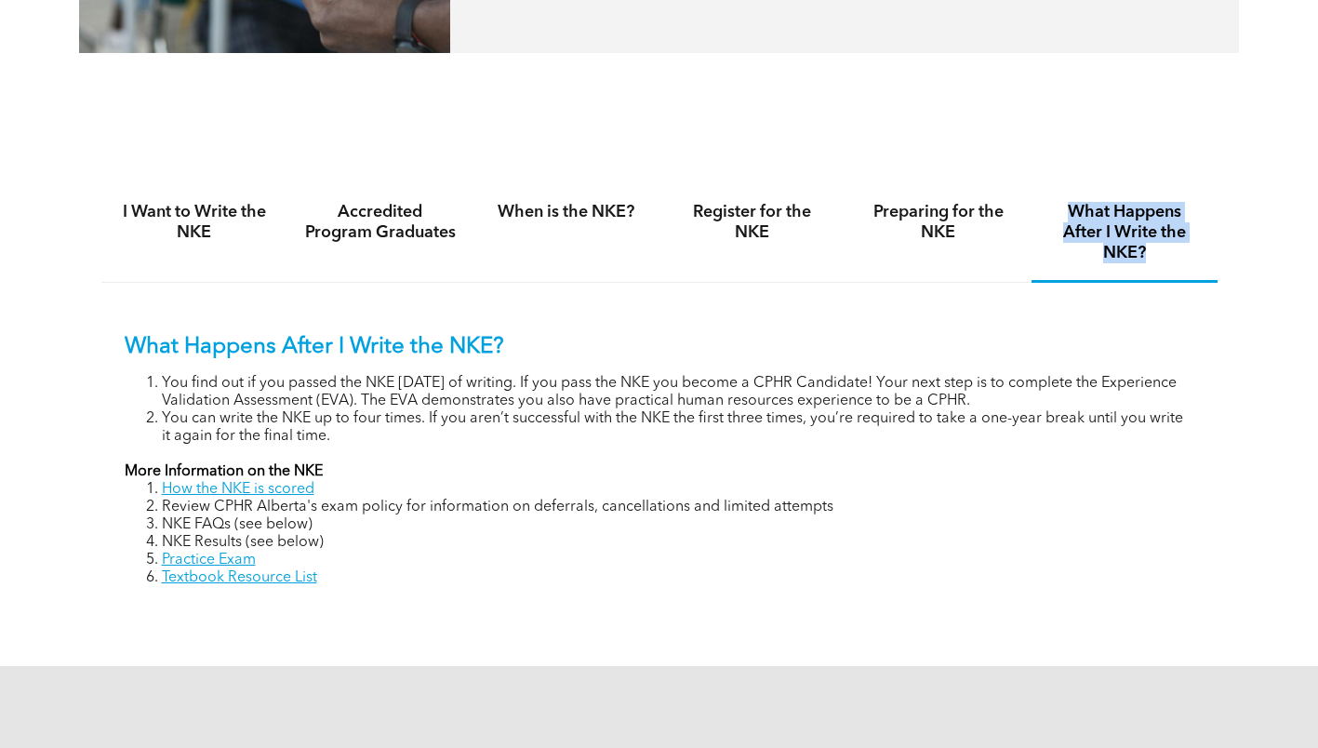
click at [153, 565] on ol "How the NKE is scored Review CPHR Alberta's exam policy for information on defe…" at bounding box center [660, 534] width 1070 height 106
click at [907, 224] on h4 "Preparing for the NKE" at bounding box center [938, 222] width 153 height 41
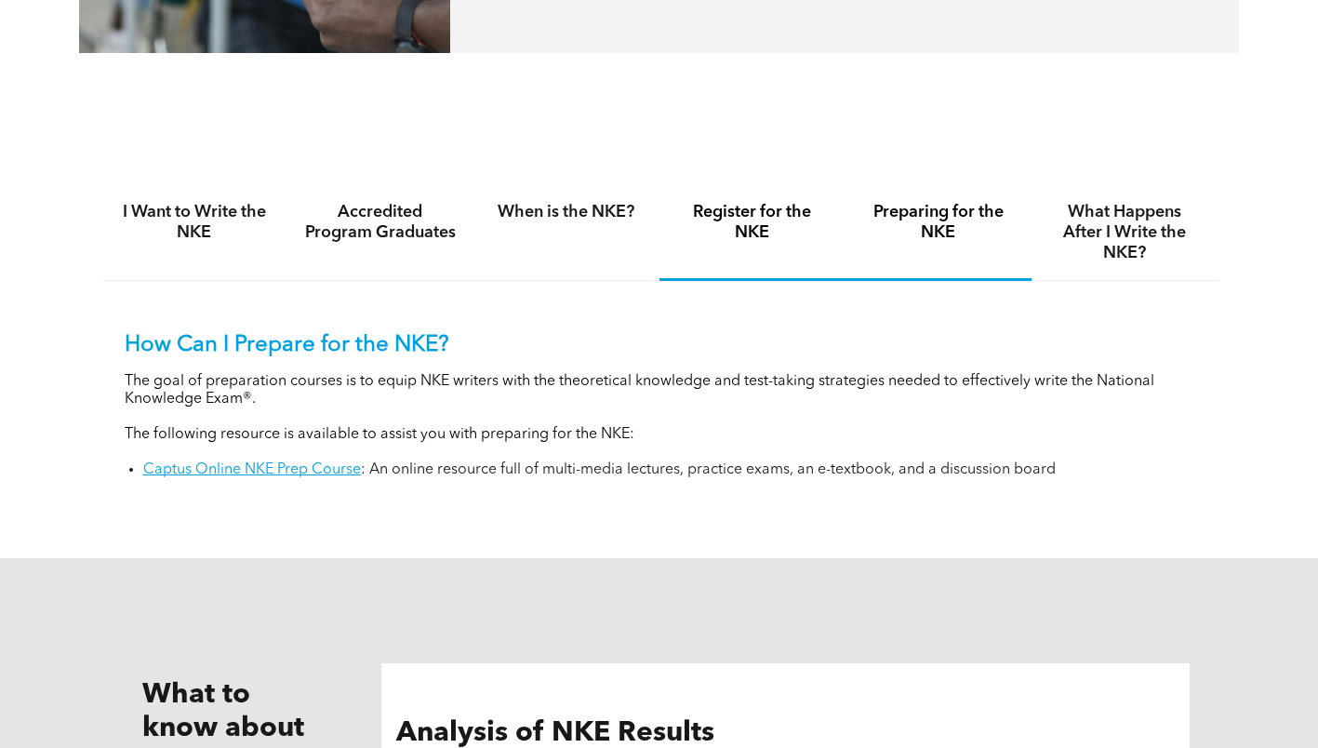
click at [800, 208] on h4 "Register for the NKE" at bounding box center [752, 222] width 153 height 41
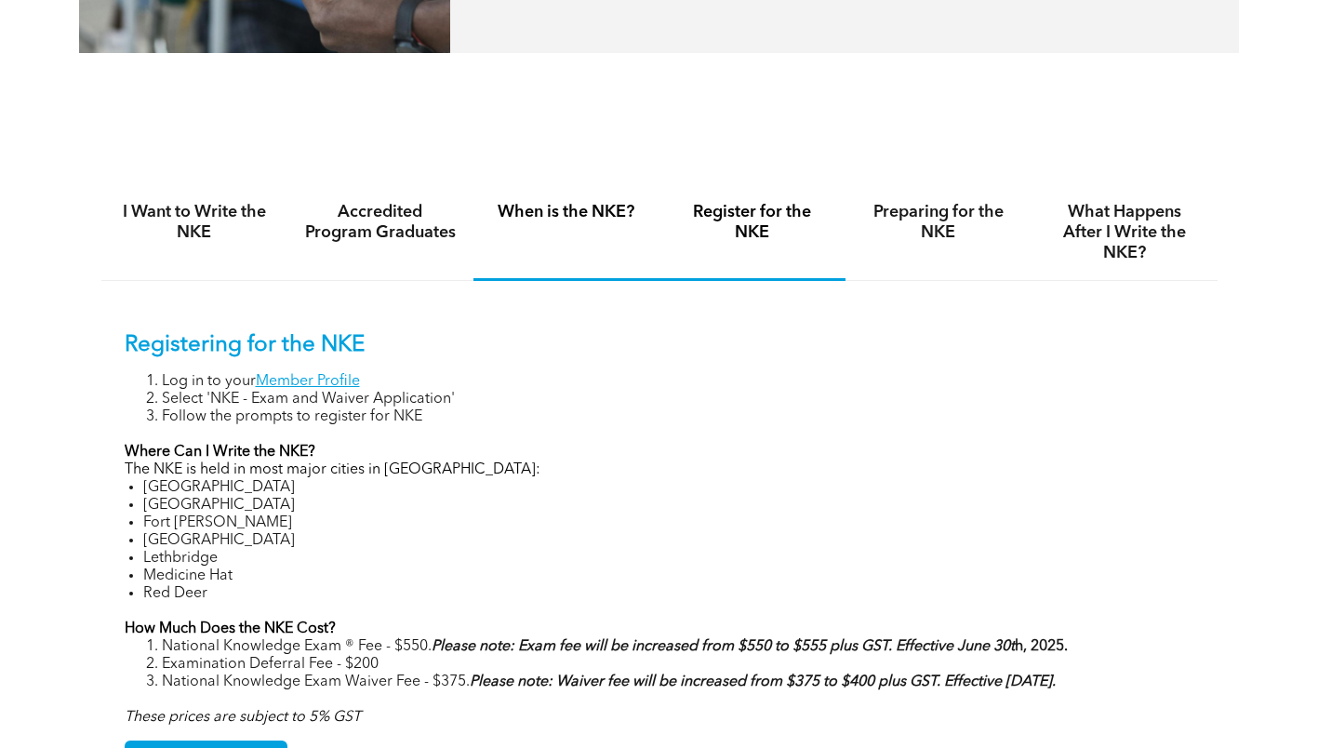
click at [618, 215] on h4 "When is the NKE?" at bounding box center [566, 212] width 153 height 20
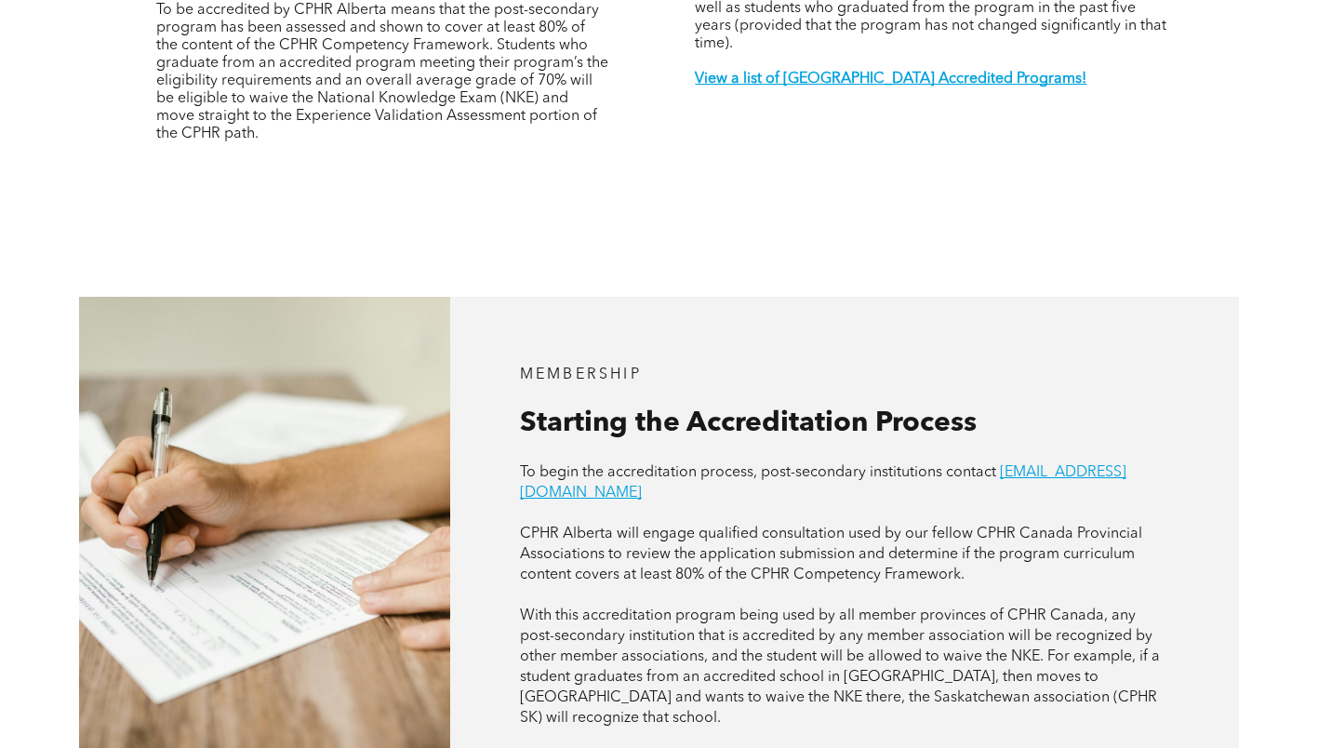
scroll to position [207, 0]
